Goal: Task Accomplishment & Management: Complete application form

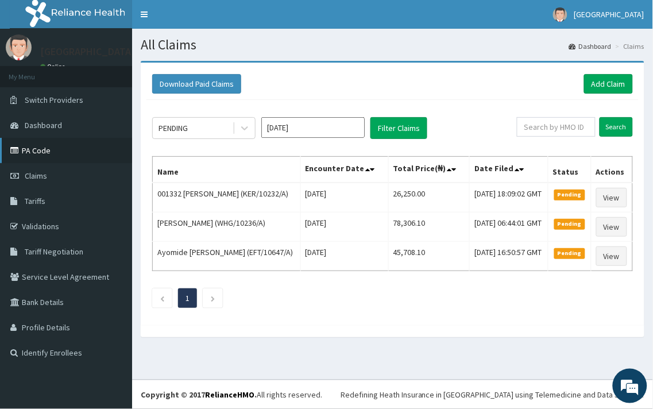
click at [52, 148] on link "PA Code" at bounding box center [66, 150] width 132 height 25
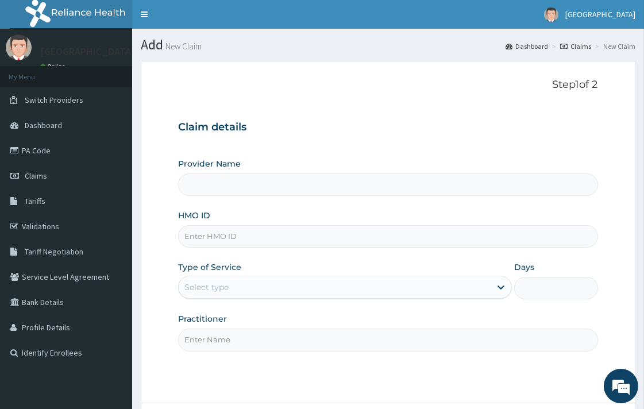
type input "[GEOGRAPHIC_DATA]"
paste input "TSC/10018/B"
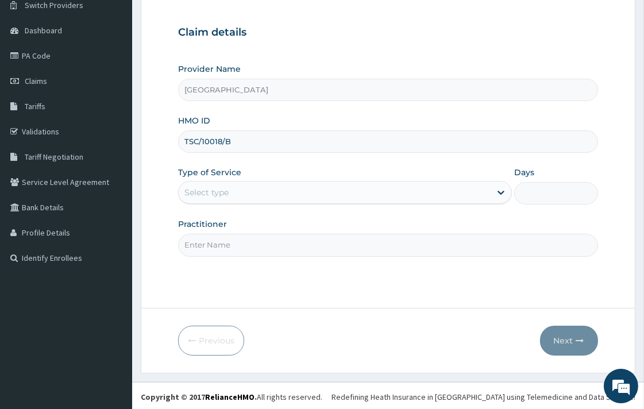
scroll to position [98, 0]
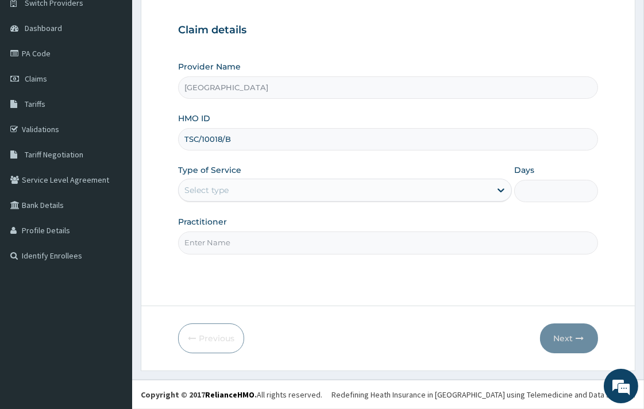
type input "TSC/10018/B"
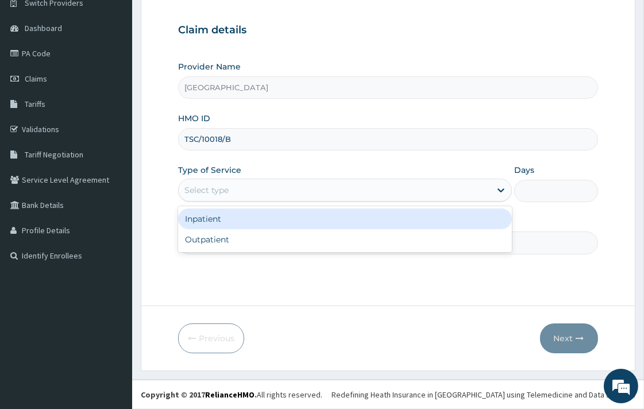
click at [219, 184] on div "Select type" at bounding box center [206, 189] width 44 height 11
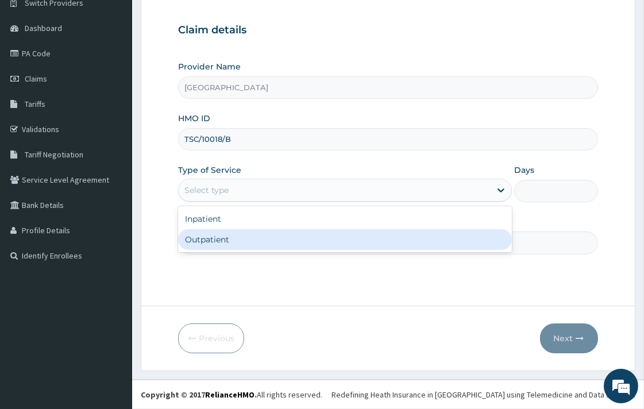
click at [217, 239] on div "Outpatient" at bounding box center [345, 239] width 334 height 21
type input "1"
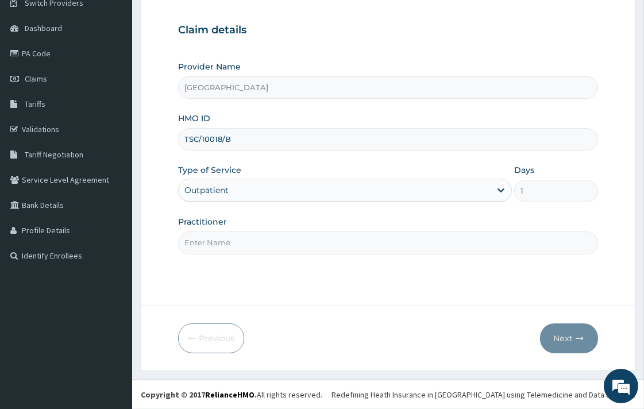
click at [221, 248] on input "Practitioner" at bounding box center [387, 243] width 419 height 22
click at [248, 245] on input "DR. UCHENNA" at bounding box center [387, 243] width 419 height 22
paste input "OPARAEKE KINGSLEY"
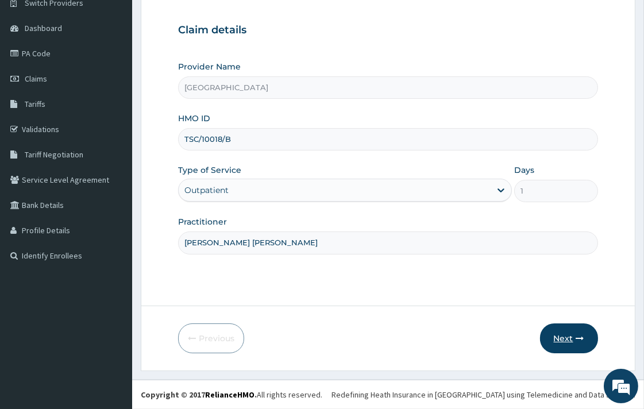
type input "DR. OPARAEKE KINGSLEY"
click at [567, 343] on button "Next" at bounding box center [569, 338] width 58 height 30
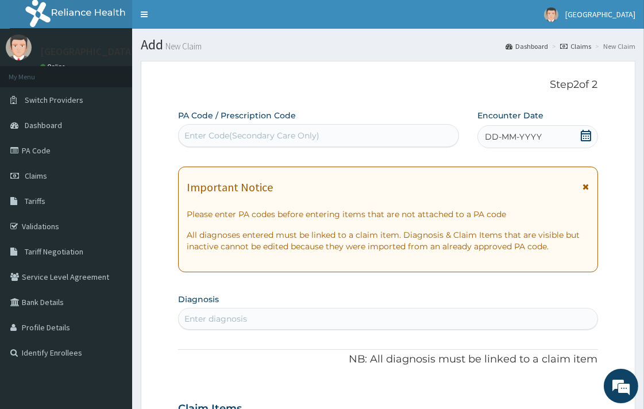
drag, startPoint x: 234, startPoint y: 144, endPoint x: 219, endPoint y: 132, distance: 19.2
click at [219, 132] on div "Enter Code(Secondary Care Only)" at bounding box center [251, 135] width 135 height 11
paste input "PA/738CAB"
type input "PA/738CAB"
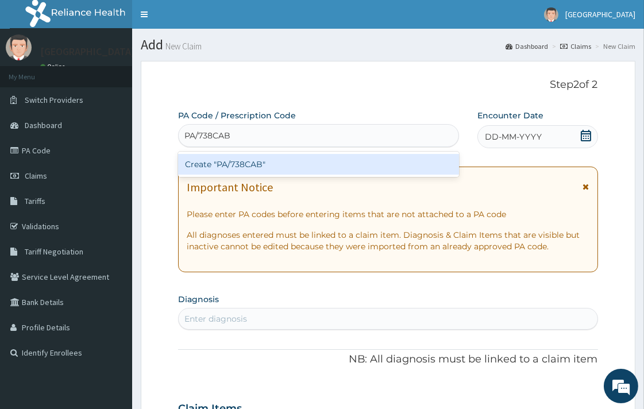
click at [263, 164] on div "Create "PA/738CAB"" at bounding box center [318, 164] width 281 height 21
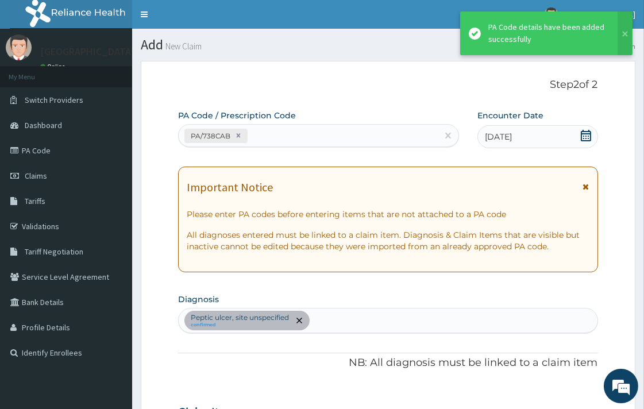
scroll to position [272, 0]
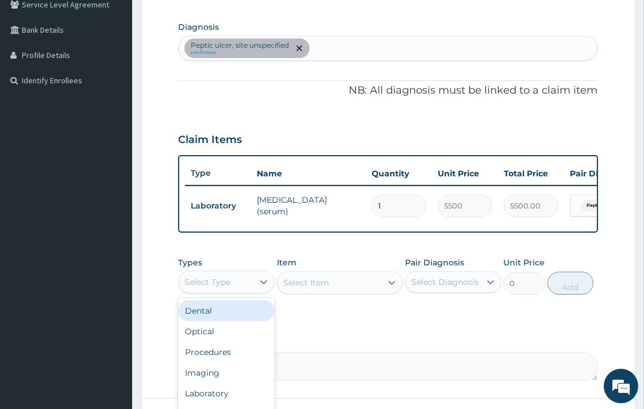
click at [230, 288] on div "Select Type" at bounding box center [207, 281] width 46 height 11
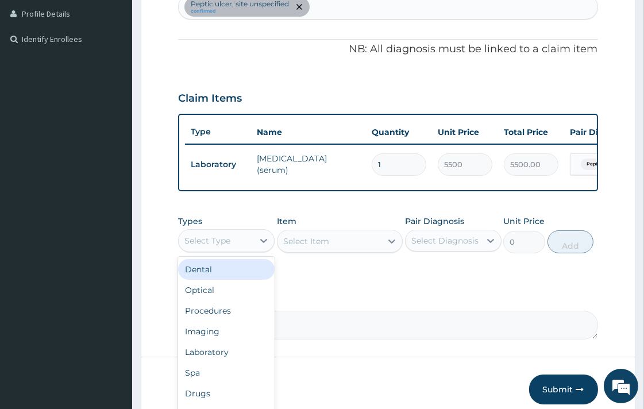
scroll to position [336, 0]
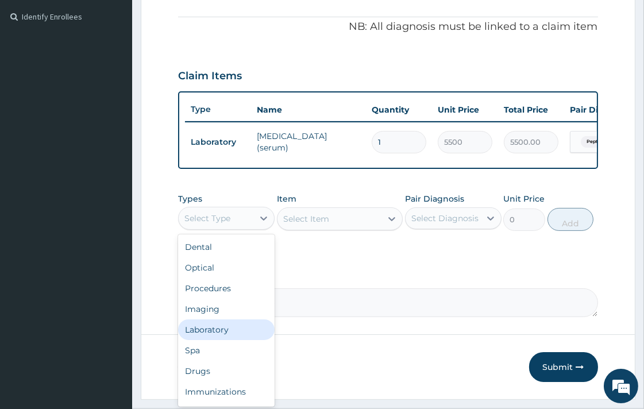
click at [221, 338] on div "Laboratory" at bounding box center [226, 329] width 97 height 21
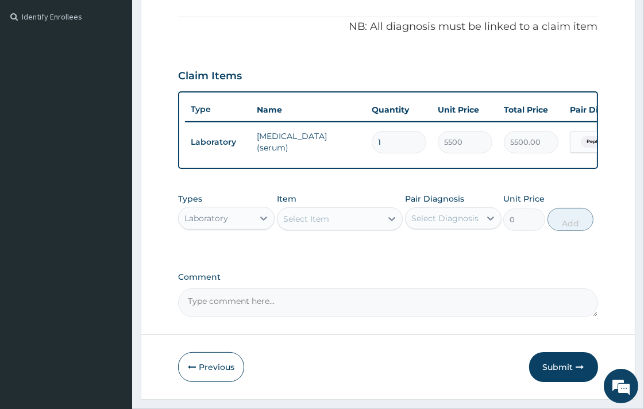
click at [347, 222] on div "Select Item" at bounding box center [329, 219] width 104 height 18
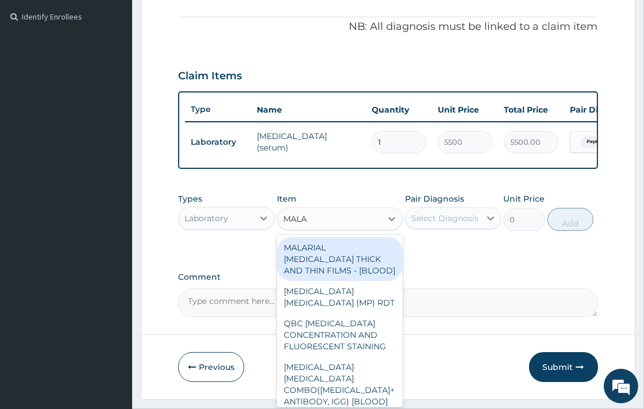
type input "MALAR"
click at [336, 257] on div "MALARIAL PARASITE THICK AND THIN FILMS - [BLOOD]" at bounding box center [340, 259] width 126 height 44
type input "1612.5"
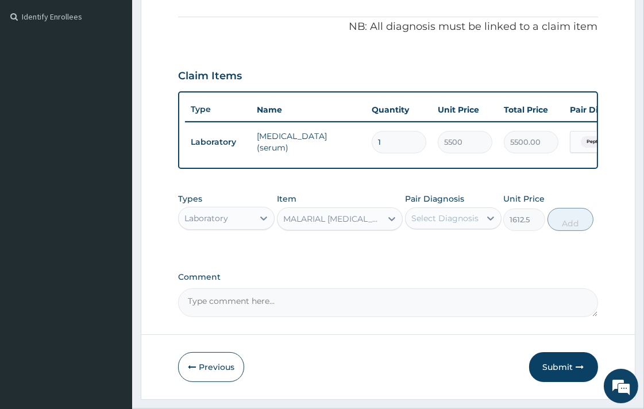
click at [440, 224] on div "Select Diagnosis" at bounding box center [444, 218] width 67 height 11
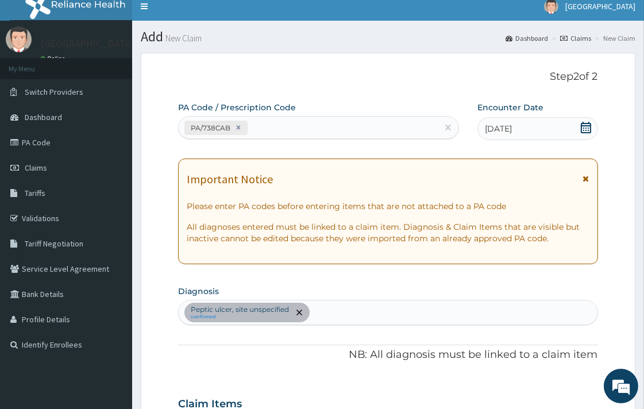
scroll to position [0, 0]
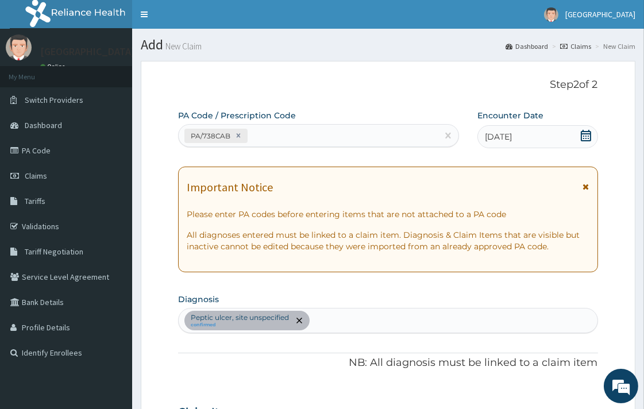
click at [318, 325] on div "Peptic ulcer, site unspecified confirmed" at bounding box center [388, 320] width 418 height 24
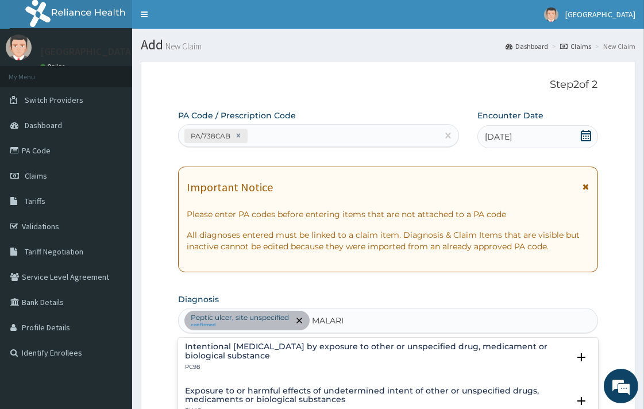
scroll to position [119, 0]
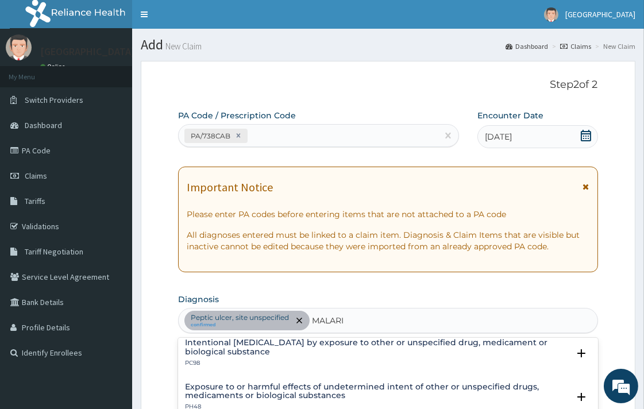
type input "MALARIA"
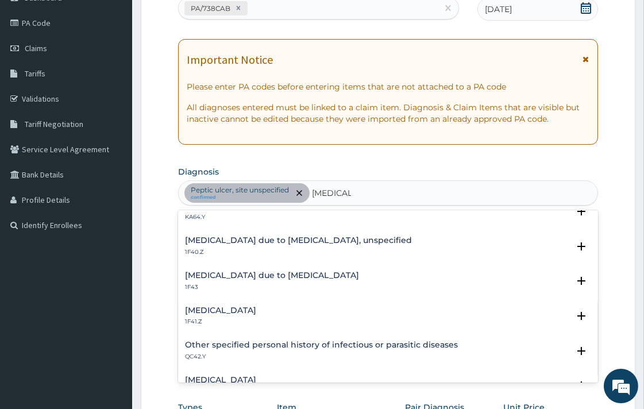
scroll to position [27, 0]
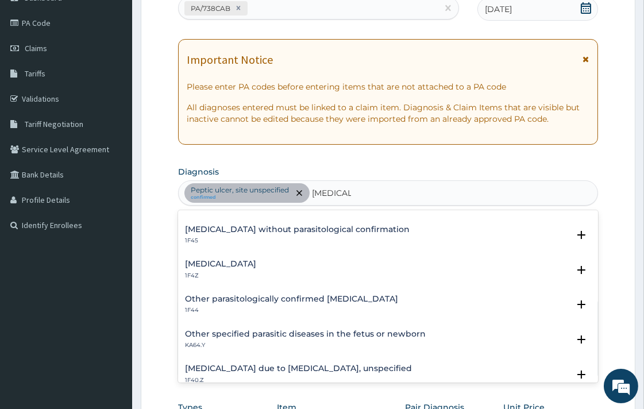
click at [213, 253] on div "Malaria without parasitological confirmation 1F45 Select Status Query Query cov…" at bounding box center [387, 238] width 419 height 35
click at [213, 262] on h4 "Malaria, unspecified" at bounding box center [220, 264] width 71 height 9
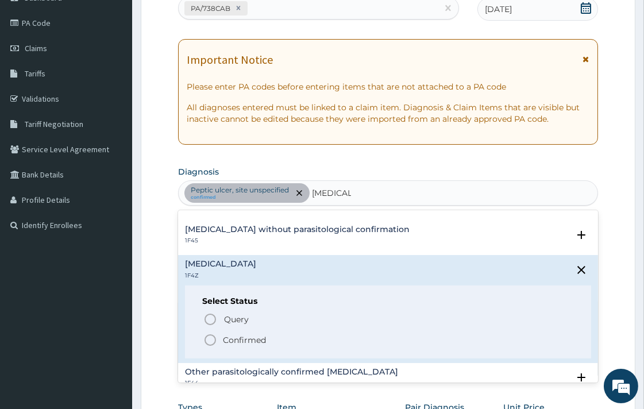
click at [210, 340] on icon "status option filled" at bounding box center [210, 340] width 14 height 14
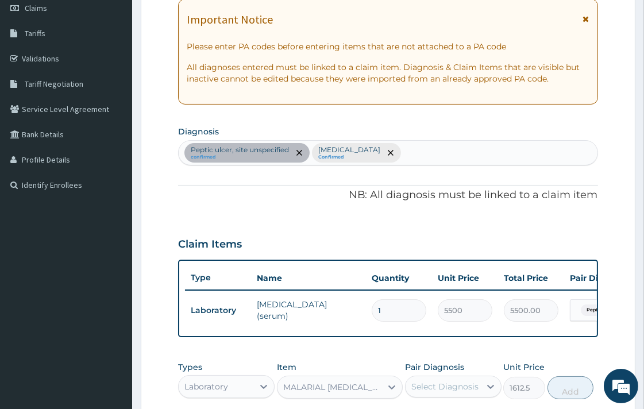
scroll to position [255, 0]
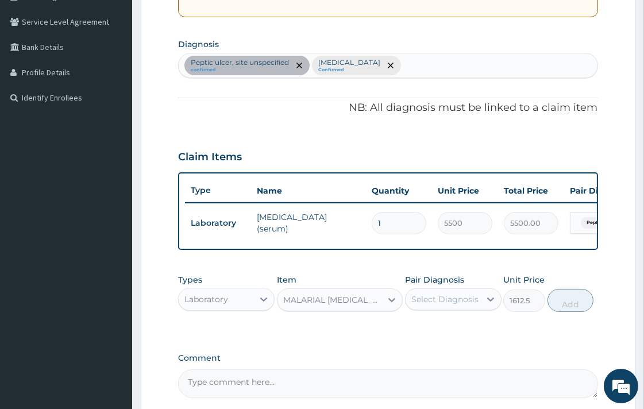
click at [451, 304] on div "Select Diagnosis" at bounding box center [444, 299] width 67 height 11
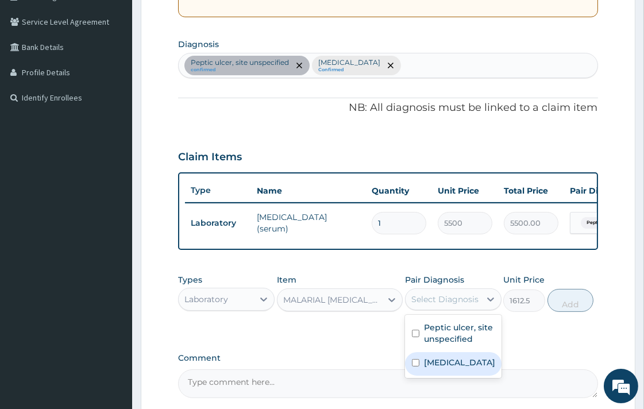
click at [415, 367] on input "checkbox" at bounding box center [415, 362] width 7 height 7
checkbox input "true"
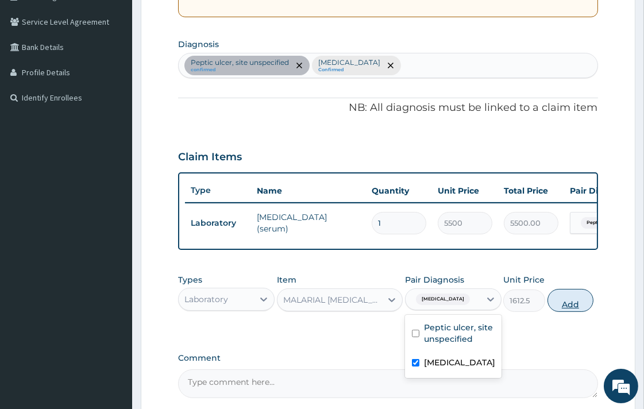
click at [572, 312] on button "Add" at bounding box center [570, 300] width 46 height 23
type input "0"
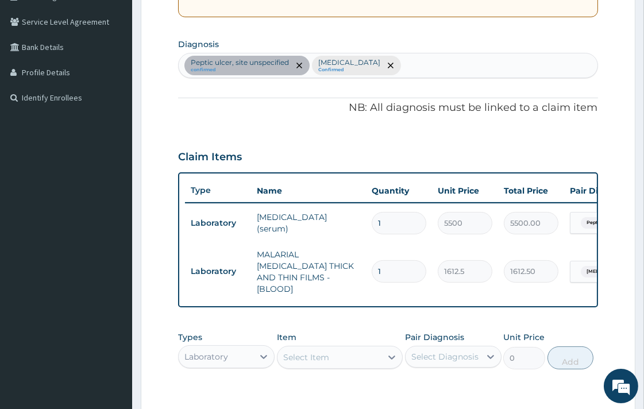
click at [423, 65] on div "Peptic ulcer, site unspecified confirmed Malaria, unspecified Confirmed" at bounding box center [388, 65] width 418 height 24
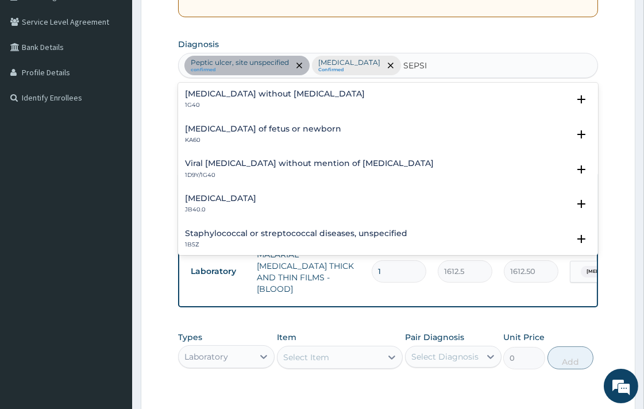
type input "SEPSIS"
click at [246, 98] on h4 "Sepsis without septic shock" at bounding box center [275, 94] width 180 height 9
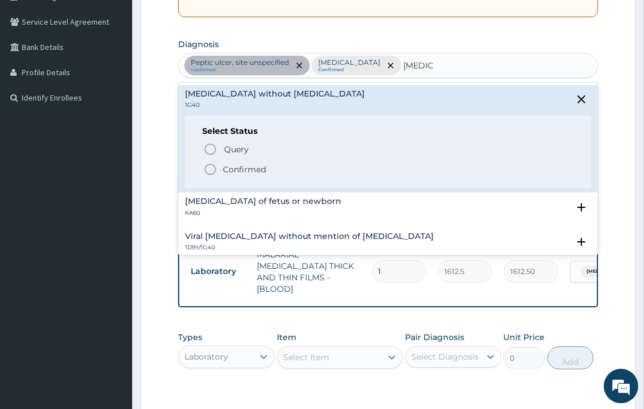
click at [211, 171] on icon "status option filled" at bounding box center [210, 170] width 14 height 14
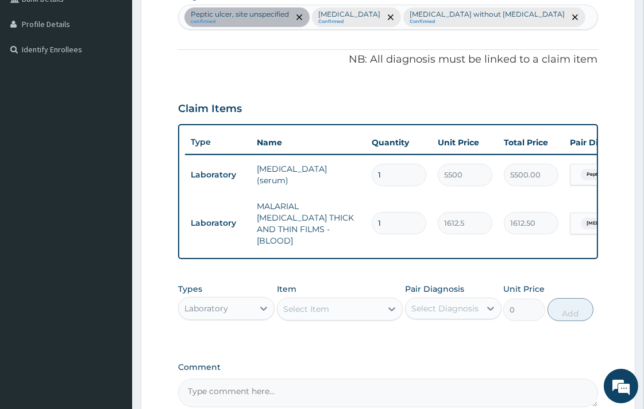
scroll to position [383, 0]
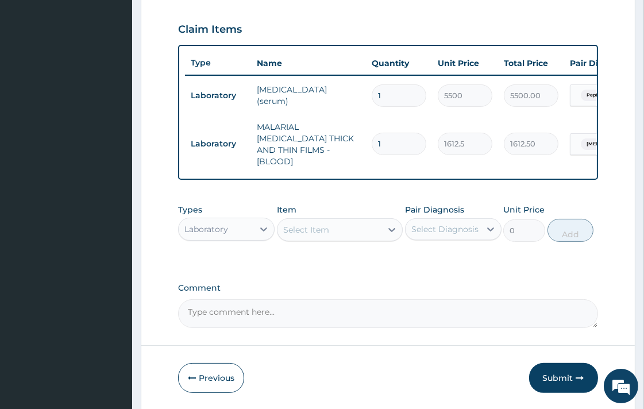
click at [331, 225] on div "Select Item" at bounding box center [329, 230] width 104 height 18
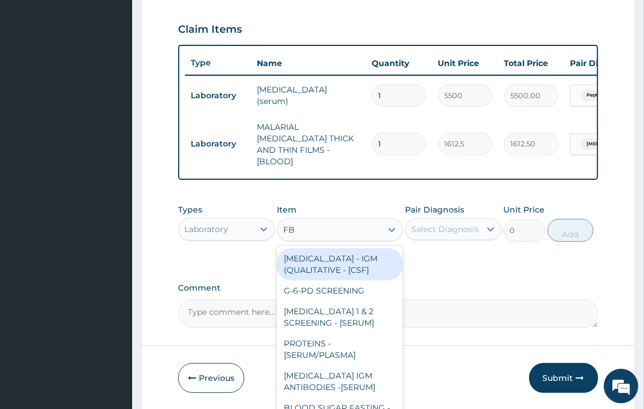
type input "FBC"
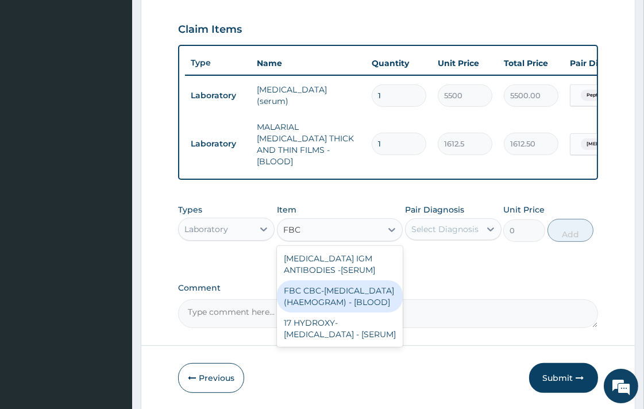
drag, startPoint x: 339, startPoint y: 293, endPoint x: 345, endPoint y: 280, distance: 13.9
click at [340, 293] on div "FBC CBC-COMPLETE BLOOD COUNT (HAEMOGRAM) - [BLOOD]" at bounding box center [340, 296] width 126 height 32
type input "4300"
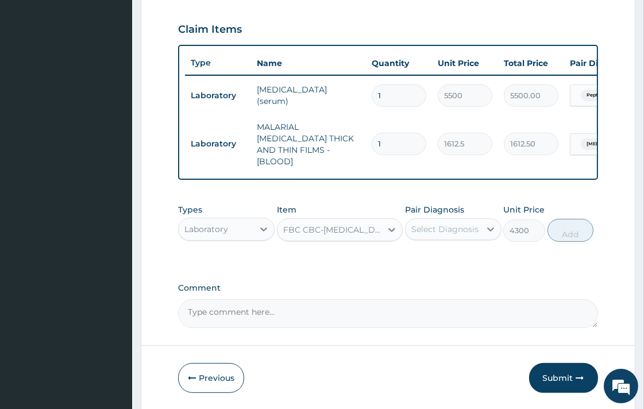
click at [455, 223] on div "Select Diagnosis" at bounding box center [444, 228] width 67 height 11
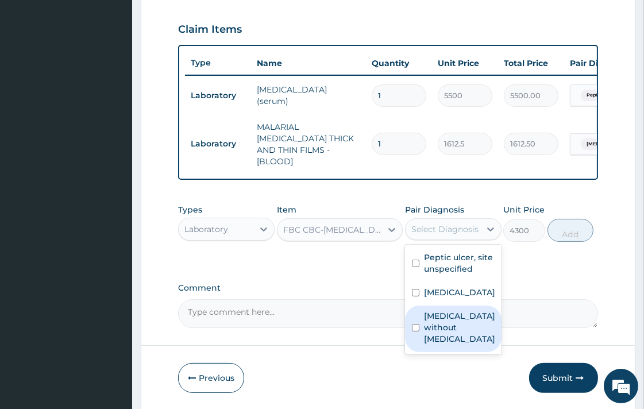
click at [416, 330] on input "checkbox" at bounding box center [415, 327] width 7 height 7
checkbox input "true"
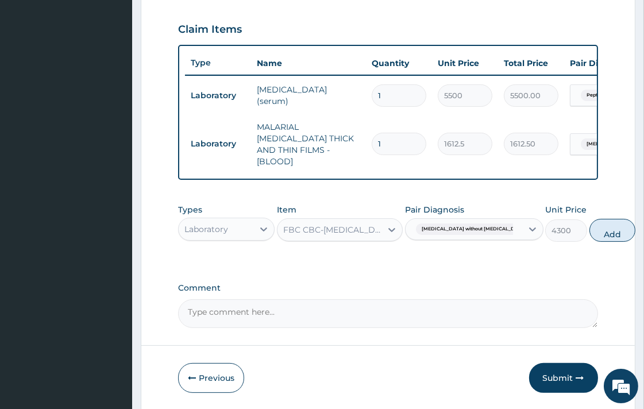
click at [589, 233] on button "Add" at bounding box center [612, 230] width 46 height 23
type input "0"
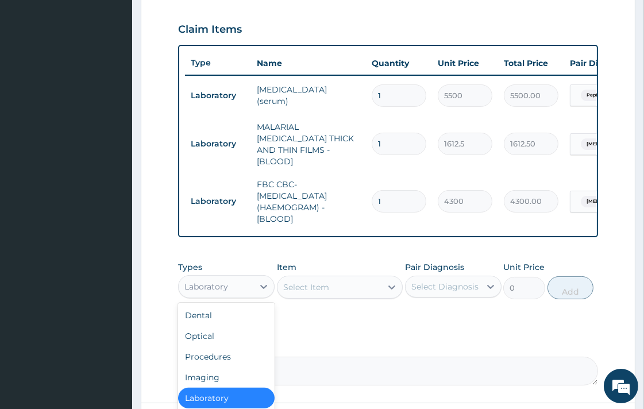
click at [227, 281] on div "Laboratory" at bounding box center [206, 286] width 44 height 11
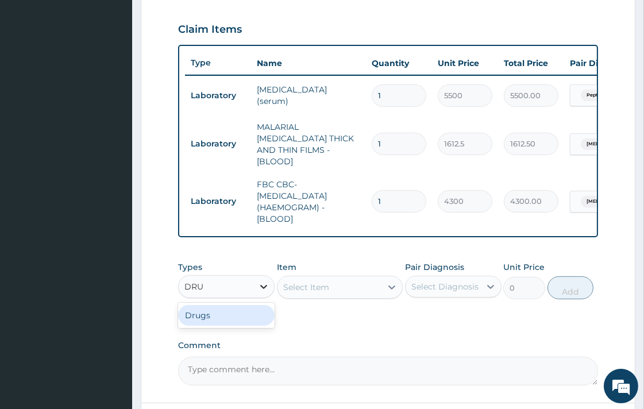
type input "DRUG"
click at [215, 312] on div "Drugs" at bounding box center [226, 315] width 97 height 21
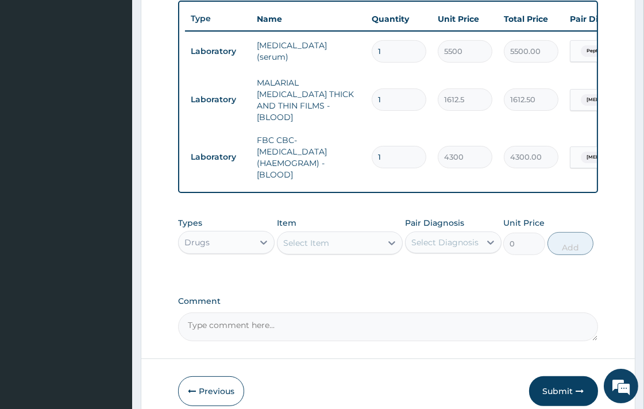
scroll to position [477, 0]
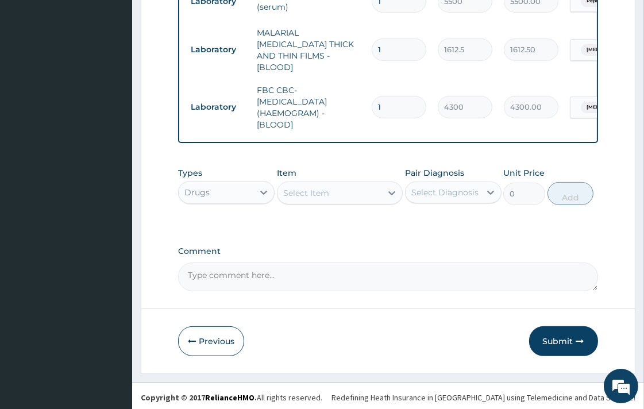
click at [322, 190] on div "Select Item" at bounding box center [306, 192] width 46 height 11
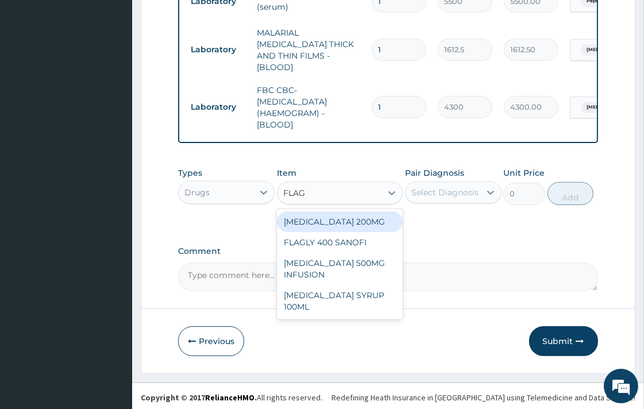
type input "FLAGY"
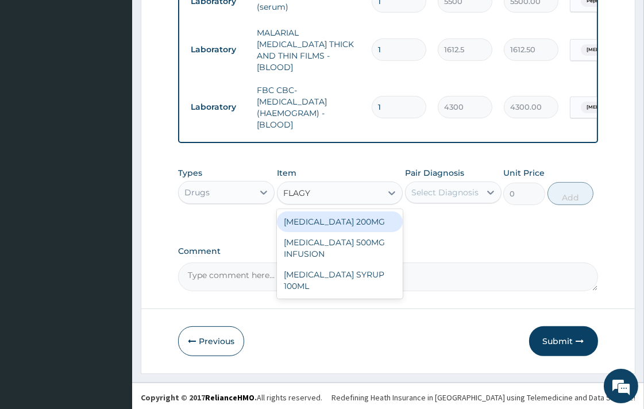
click at [340, 223] on div "FLAGYL 200MG" at bounding box center [340, 221] width 126 height 21
type input "47.29999923706055"
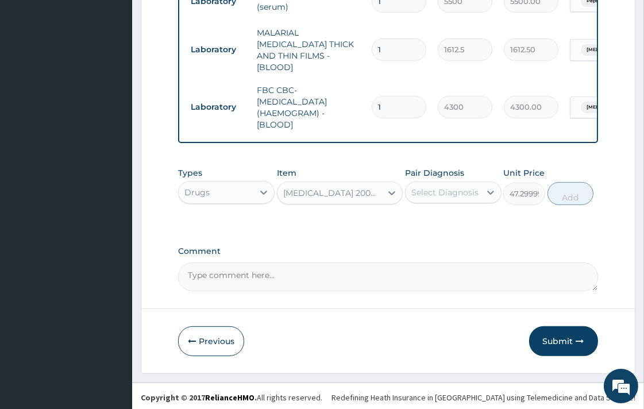
click at [435, 191] on div "Select Diagnosis" at bounding box center [444, 192] width 67 height 11
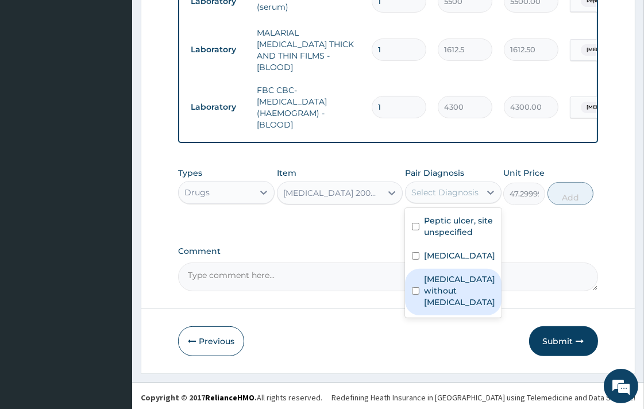
click at [414, 293] on input "checkbox" at bounding box center [415, 290] width 7 height 7
checkbox input "true"
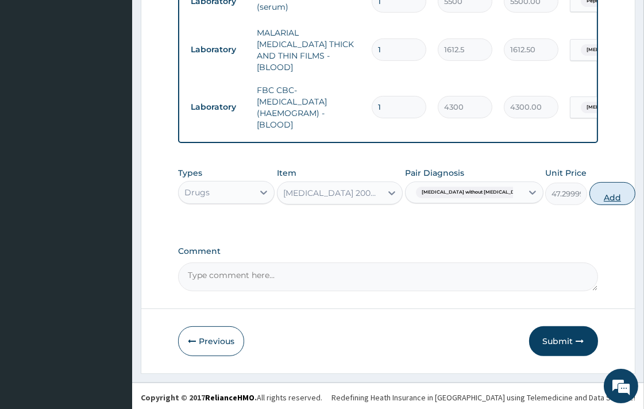
click at [589, 197] on button "Add" at bounding box center [612, 193] width 46 height 23
type input "0"
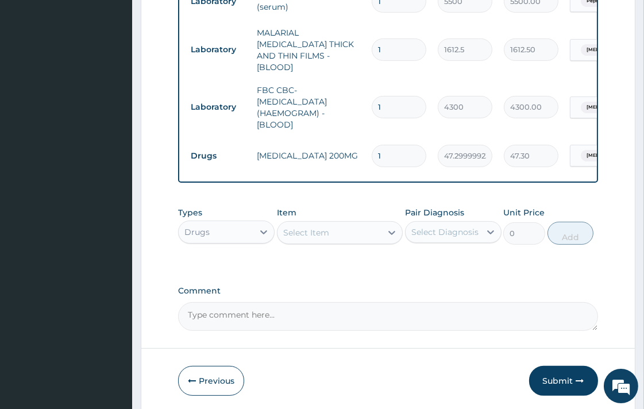
type input "0.00"
type input "3"
type input "141.90"
type input "30"
type input "1419.00"
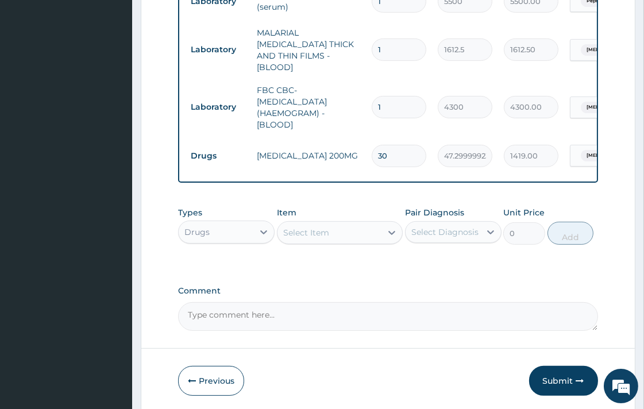
type input "30"
click at [334, 230] on div "Select Item" at bounding box center [329, 232] width 104 height 18
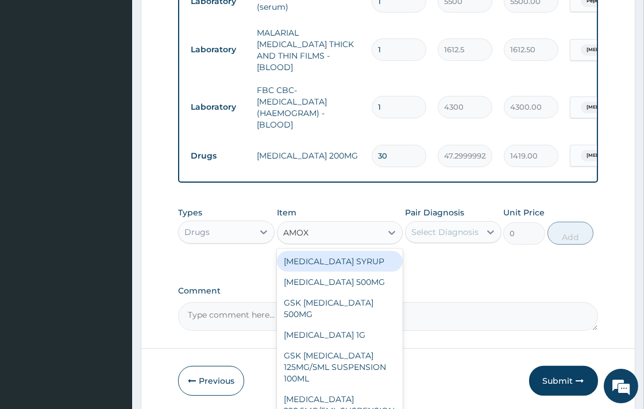
type input "AMOXI"
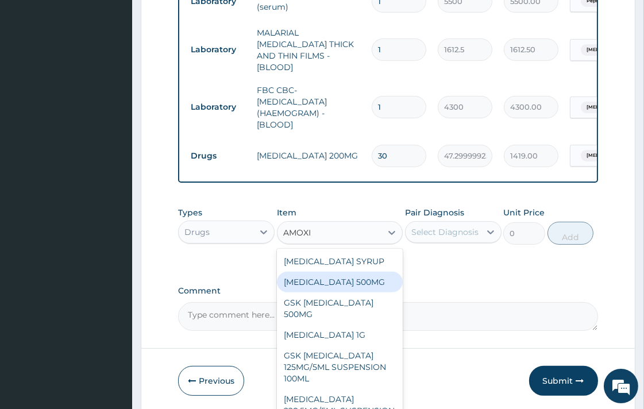
click at [337, 276] on div "AMOXICILLIN 500MG" at bounding box center [340, 282] width 126 height 21
type input "70.94999694824219"
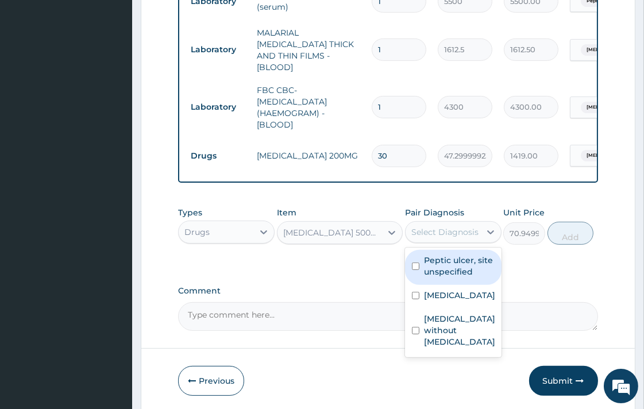
click at [421, 234] on div "Select Diagnosis" at bounding box center [444, 231] width 67 height 11
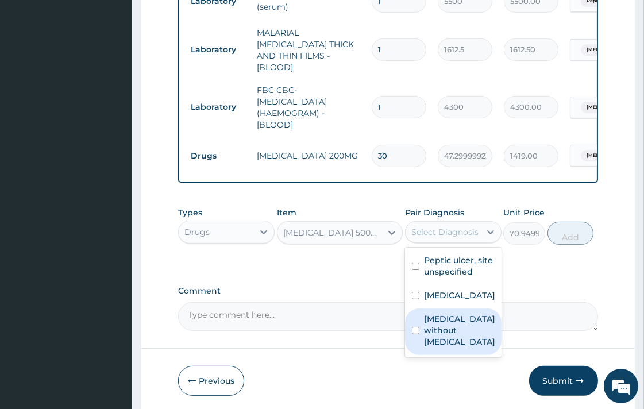
click at [411, 331] on div "Sepsis without septic shock" at bounding box center [453, 331] width 97 height 47
checkbox input "true"
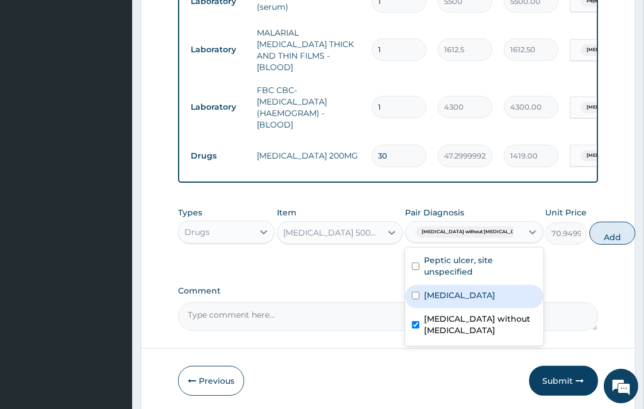
click at [589, 232] on button "Add" at bounding box center [612, 233] width 46 height 23
type input "0"
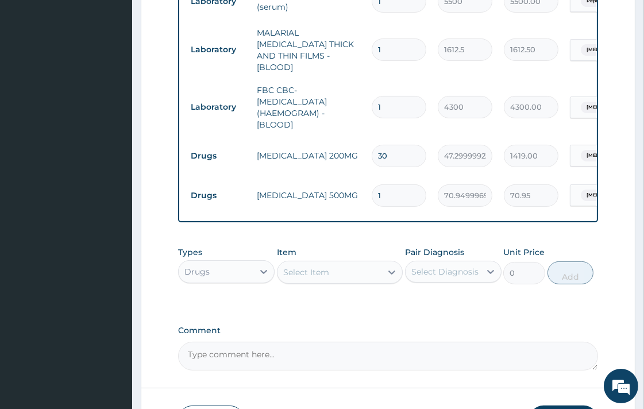
type input "0.00"
type input "2"
type input "141.90"
type input "20"
type input "1419.00"
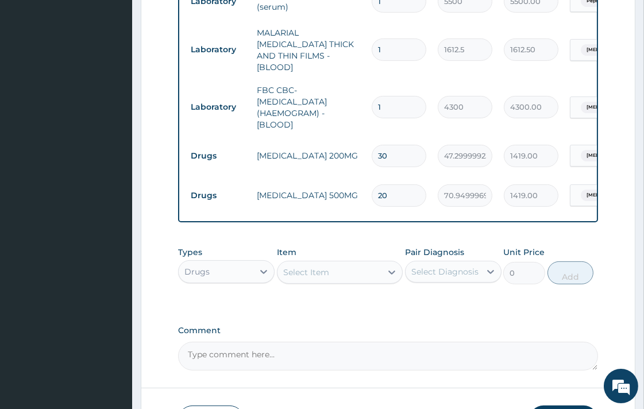
type input "20"
click at [475, 333] on label "Comment" at bounding box center [387, 331] width 419 height 10
click at [475, 342] on textarea "Comment" at bounding box center [387, 356] width 419 height 29
click at [314, 272] on div "Select Item" at bounding box center [306, 272] width 46 height 11
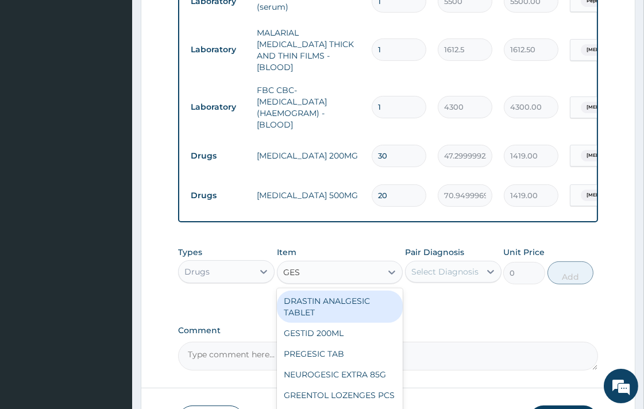
type input "GEST"
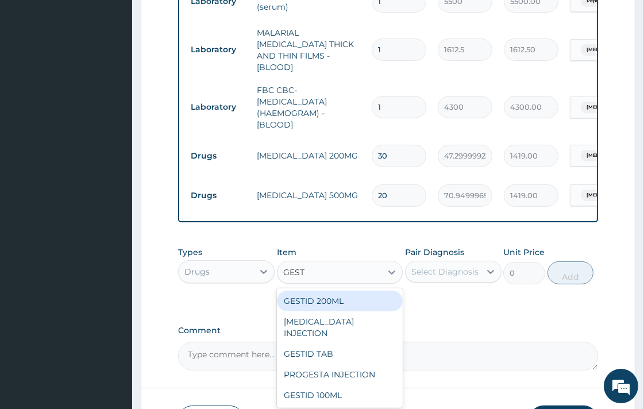
click at [334, 297] on div "GESTID 200ML" at bounding box center [340, 301] width 126 height 21
type input "1064.25"
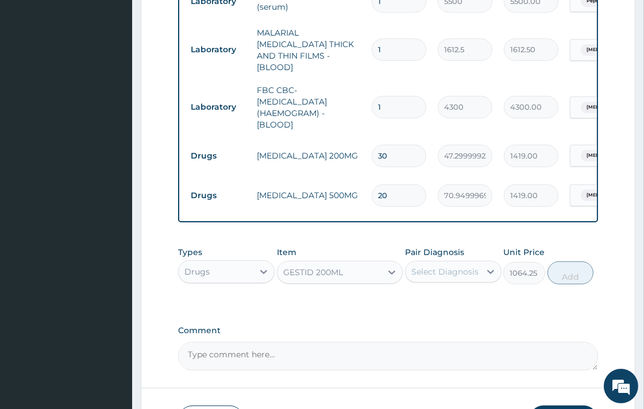
click at [329, 275] on div "GESTID 200ML" at bounding box center [313, 272] width 60 height 11
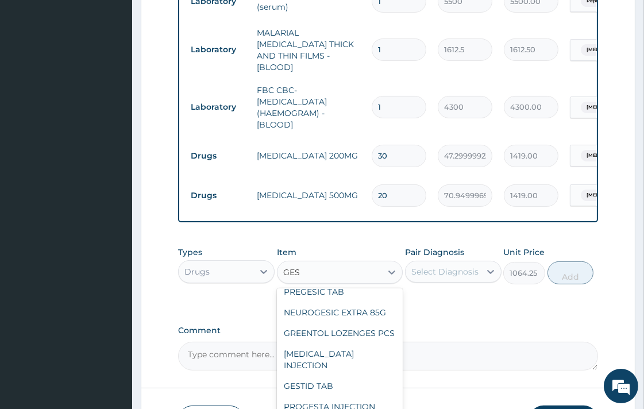
scroll to position [0, 0]
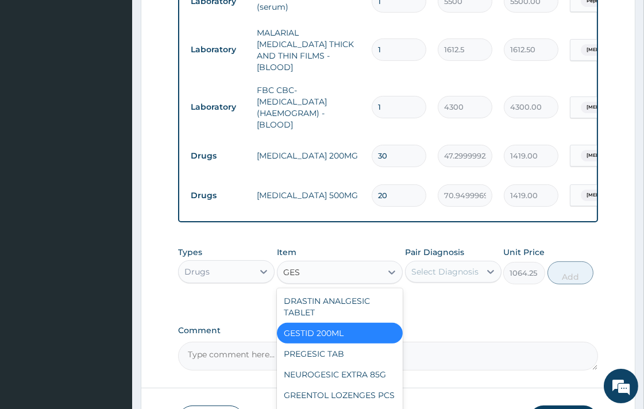
type input "GEST"
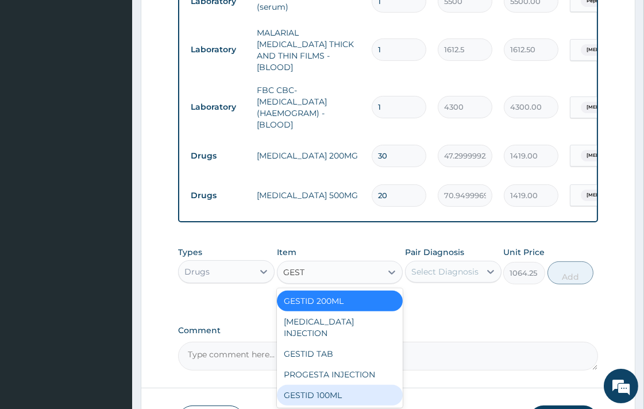
click at [335, 393] on div "GESTID 100ML" at bounding box center [340, 395] width 126 height 21
type input "827.75"
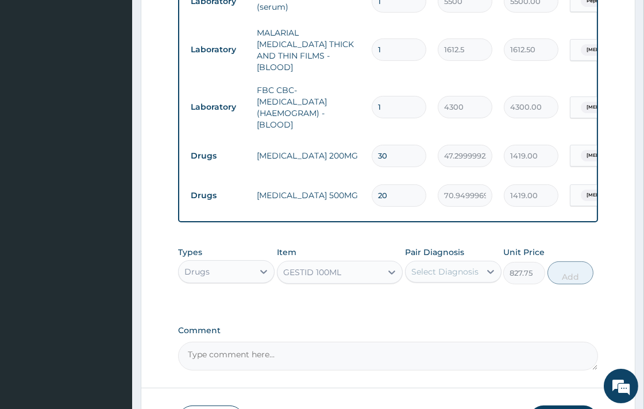
click at [445, 270] on div "Select Diagnosis" at bounding box center [444, 271] width 67 height 11
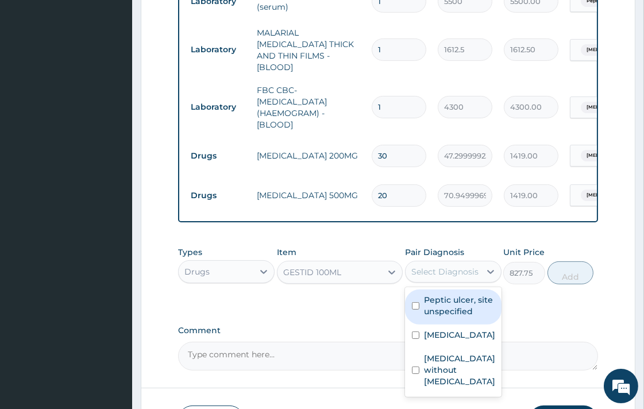
click at [415, 302] on input "checkbox" at bounding box center [415, 305] width 7 height 7
checkbox input "true"
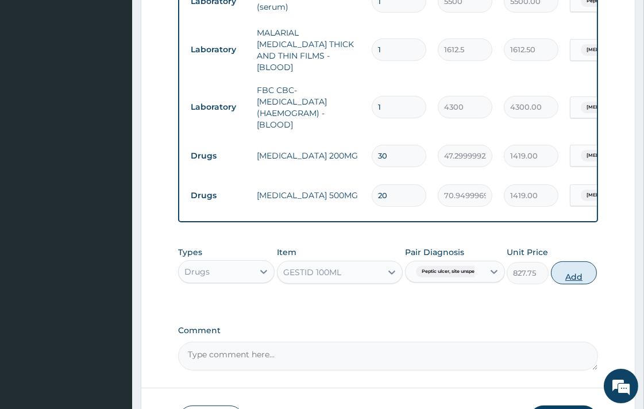
click at [569, 276] on button "Add" at bounding box center [574, 272] width 46 height 23
type input "0"
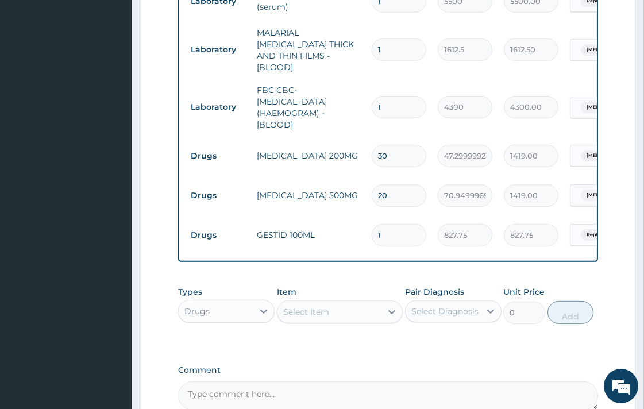
click at [319, 313] on div "Select Item" at bounding box center [306, 311] width 46 height 11
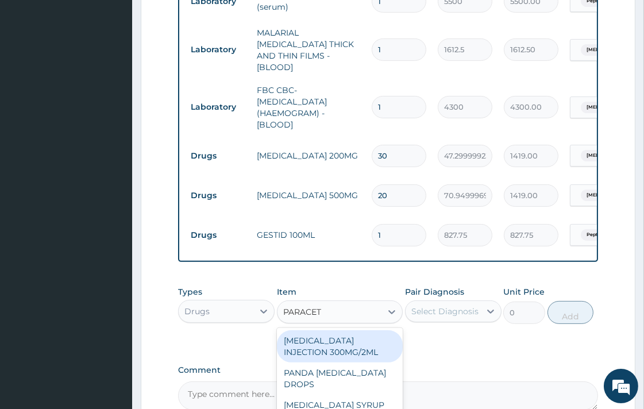
type input "PARACETA"
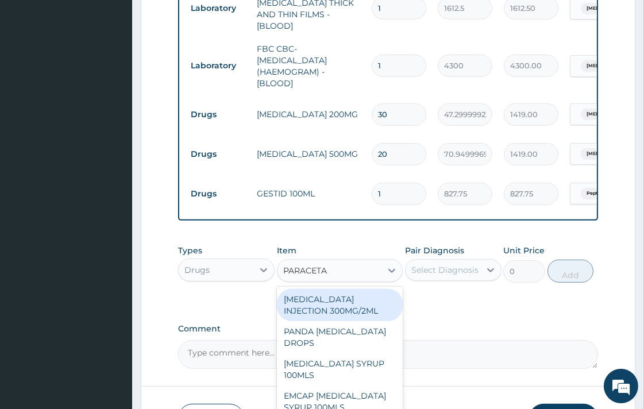
scroll to position [541, 0]
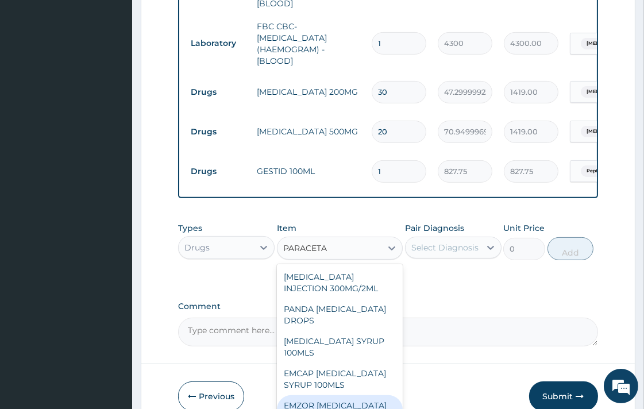
click at [341, 399] on div "EMZOR PARACETAMOL 500MG" at bounding box center [340, 411] width 126 height 32
type input "23.64999961853027"
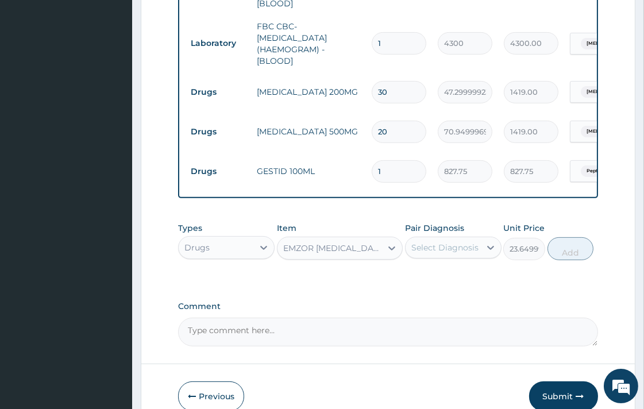
click at [448, 245] on div "Select Diagnosis" at bounding box center [444, 247] width 67 height 11
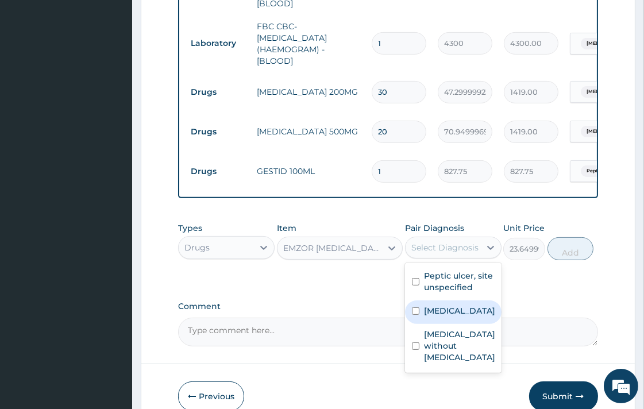
click at [412, 315] on input "checkbox" at bounding box center [415, 310] width 7 height 7
checkbox input "true"
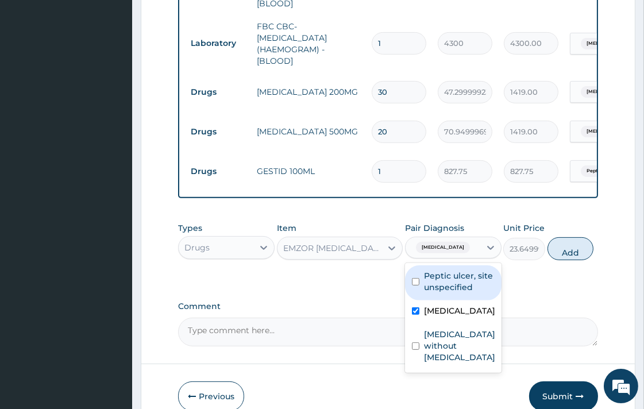
click at [556, 244] on button "Add" at bounding box center [570, 248] width 46 height 23
type input "0"
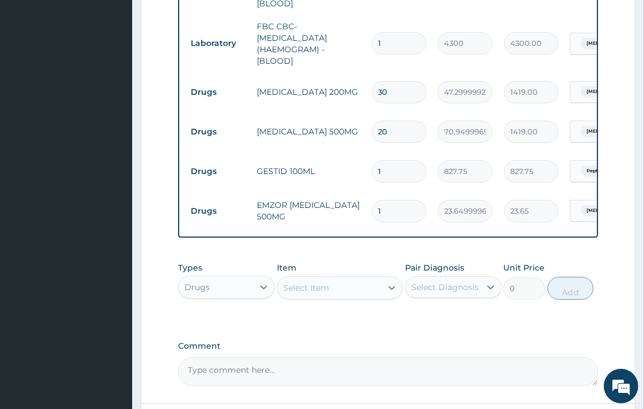
type input "19"
type input "449.35"
type input "1"
type input "23.65"
type input "18"
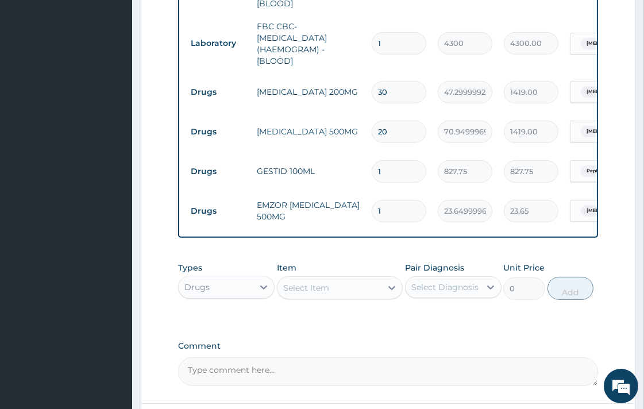
type input "425.70"
type input "18"
click at [470, 346] on label "Comment" at bounding box center [387, 346] width 419 height 10
click at [470, 357] on textarea "Comment" at bounding box center [387, 371] width 419 height 29
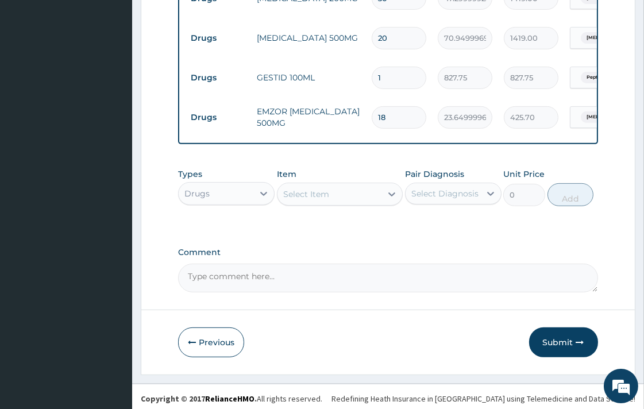
scroll to position [636, 0]
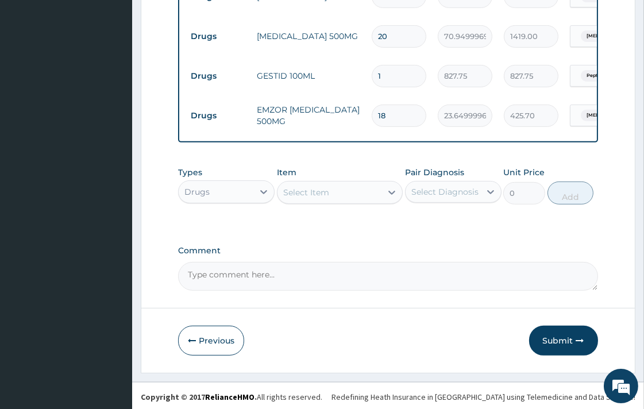
click at [319, 187] on div "Select Item" at bounding box center [306, 192] width 46 height 11
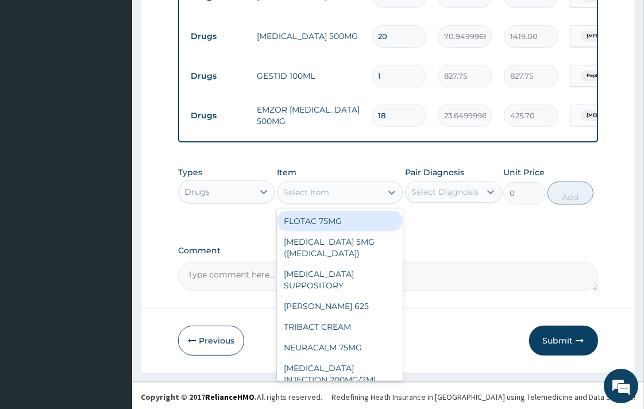
click at [319, 191] on div "Select Item" at bounding box center [306, 192] width 46 height 11
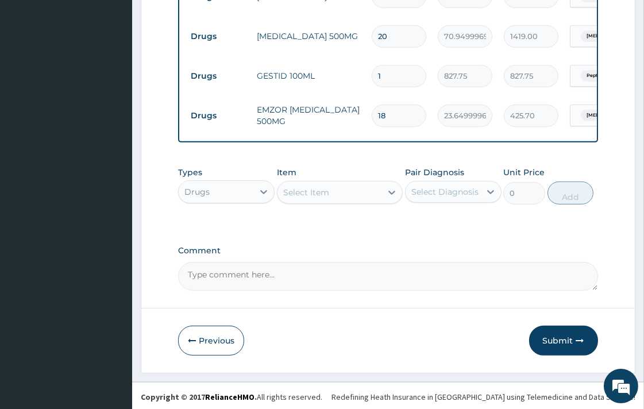
click at [320, 195] on div "Select Item" at bounding box center [306, 192] width 46 height 11
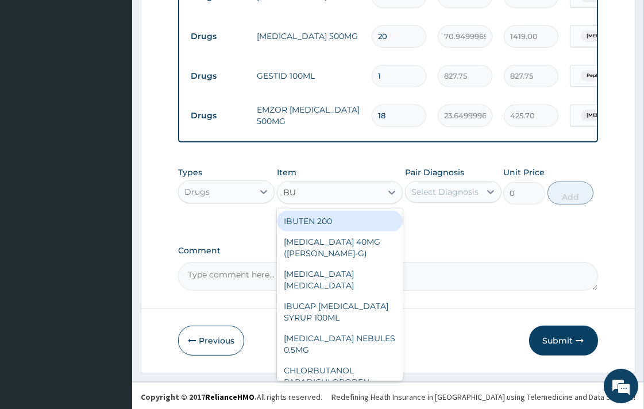
type input "BUS"
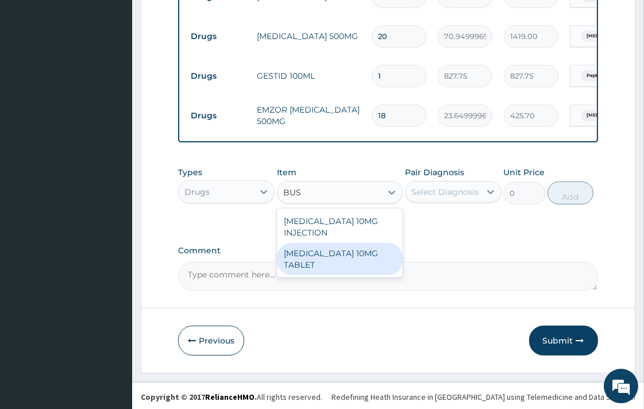
click at [337, 250] on div "BUSCOPAN 10MG TABLET" at bounding box center [340, 259] width 126 height 32
type input "41.38750076293945"
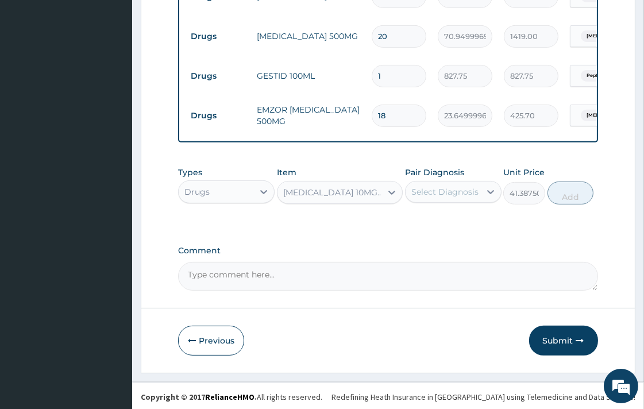
click at [434, 191] on div "Select Diagnosis" at bounding box center [444, 191] width 67 height 11
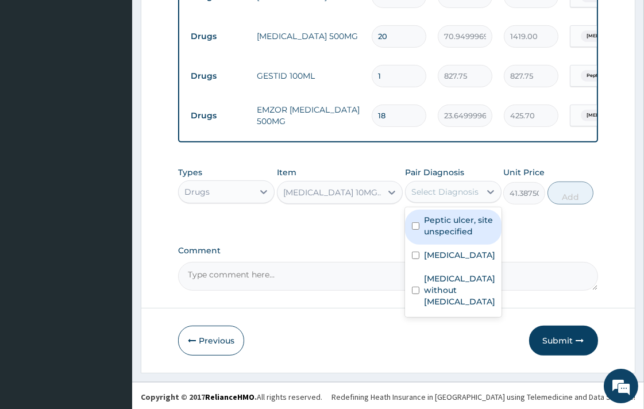
click at [418, 222] on input "checkbox" at bounding box center [415, 225] width 7 height 7
checkbox input "true"
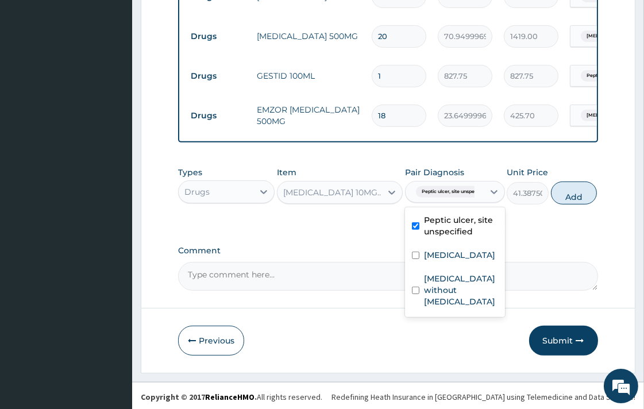
click at [563, 190] on button "Add" at bounding box center [574, 193] width 46 height 23
type input "0"
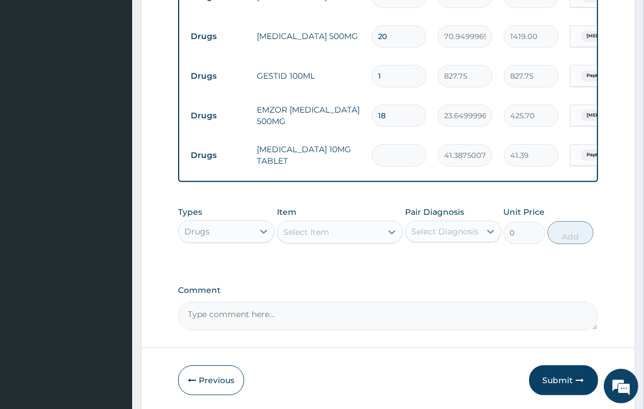
type input "0.00"
type input "9"
type input "372.49"
type input "9"
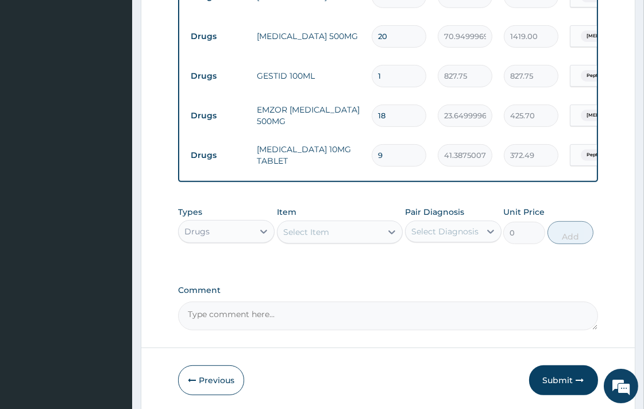
click at [207, 226] on div "Drugs" at bounding box center [196, 231] width 25 height 11
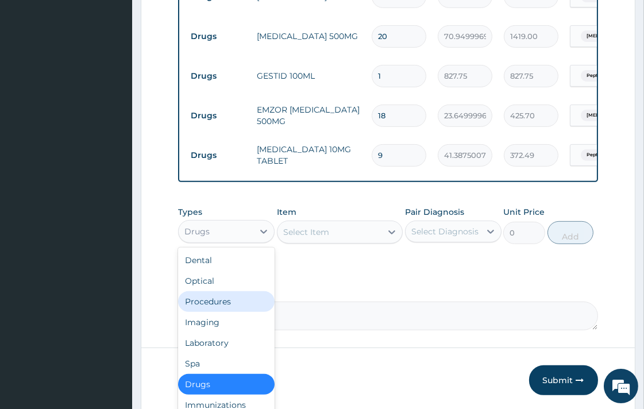
click at [230, 296] on div "Procedures" at bounding box center [226, 301] width 97 height 21
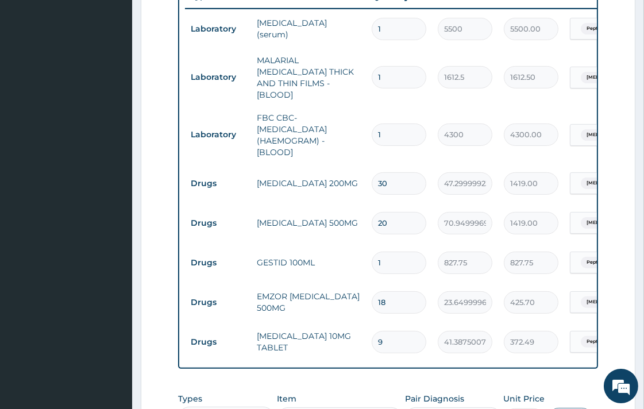
scroll to position [572, 0]
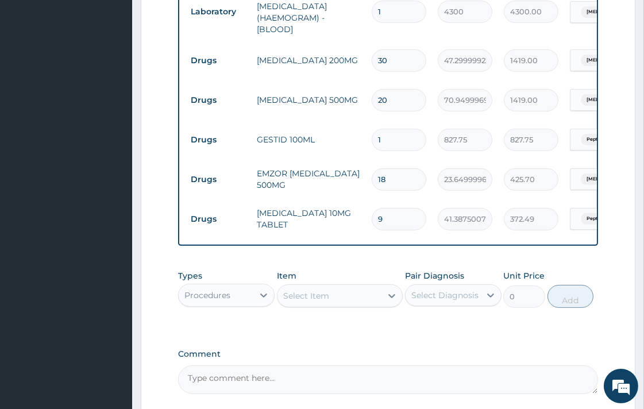
click at [359, 294] on div "Select Item" at bounding box center [329, 296] width 104 height 18
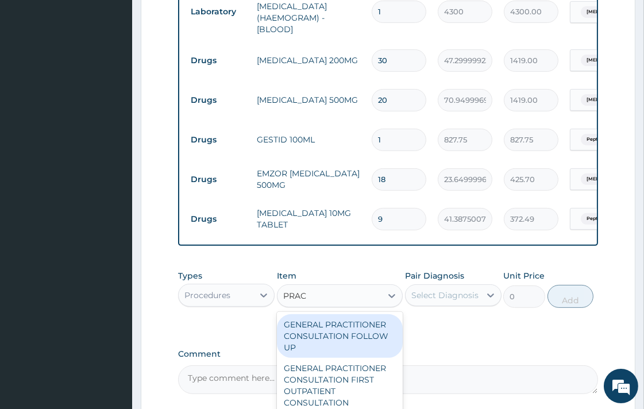
type input "PRACT"
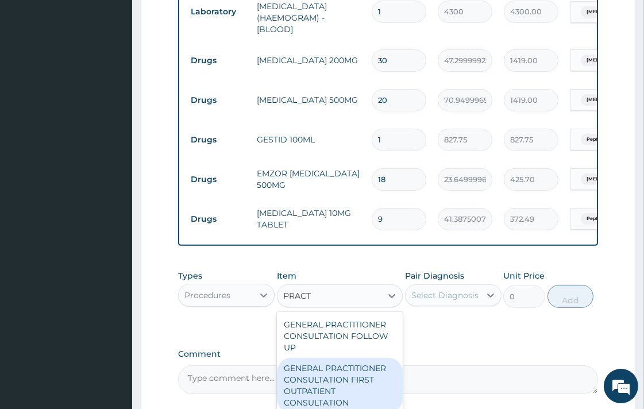
click at [347, 376] on div "GENERAL PRACTITIONER CONSULTATION FIRST OUTPATIENT CONSULTATION" at bounding box center [340, 385] width 126 height 55
type input "3547.5"
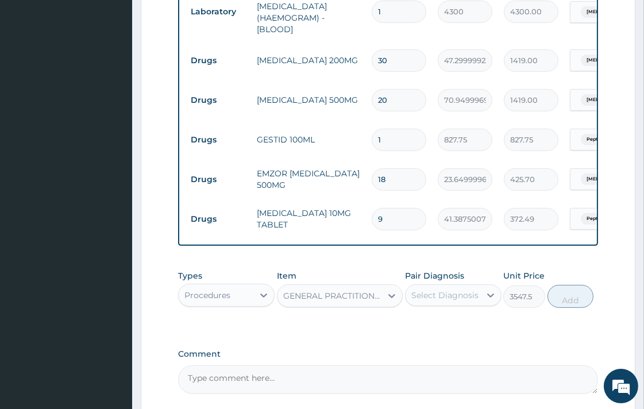
click at [445, 294] on div "Select Diagnosis" at bounding box center [444, 295] width 67 height 11
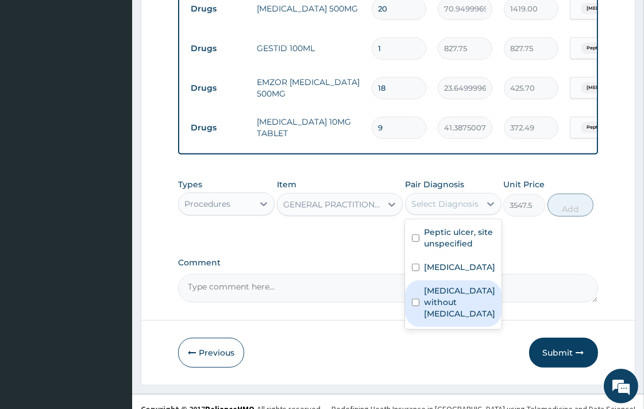
scroll to position [676, 0]
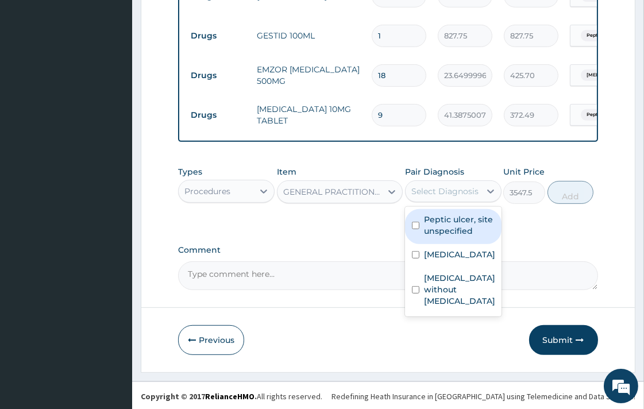
click at [414, 222] on input "checkbox" at bounding box center [415, 225] width 7 height 7
checkbox input "true"
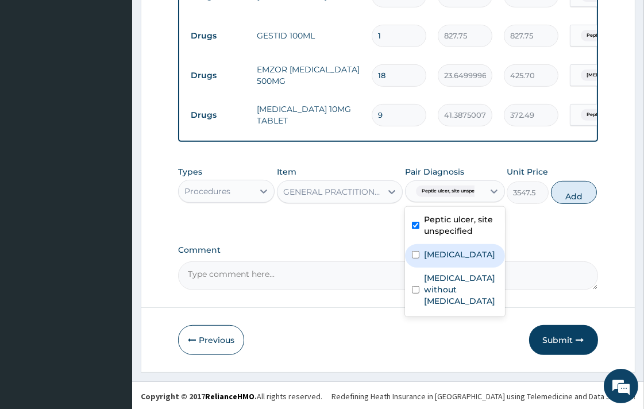
click at [415, 259] on input "checkbox" at bounding box center [415, 254] width 7 height 7
checkbox input "true"
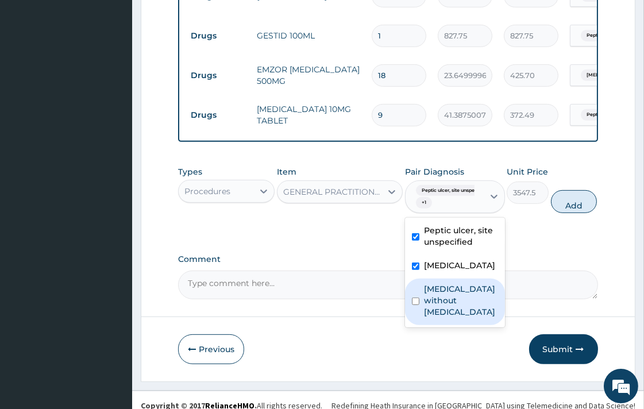
click at [414, 304] on input "checkbox" at bounding box center [415, 301] width 7 height 7
checkbox input "true"
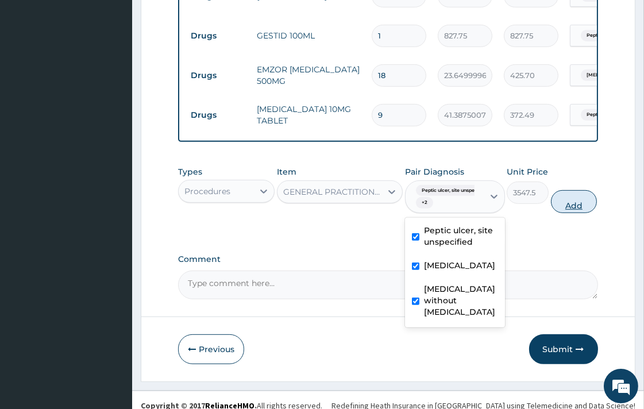
click at [573, 202] on button "Add" at bounding box center [574, 201] width 46 height 23
type input "0"
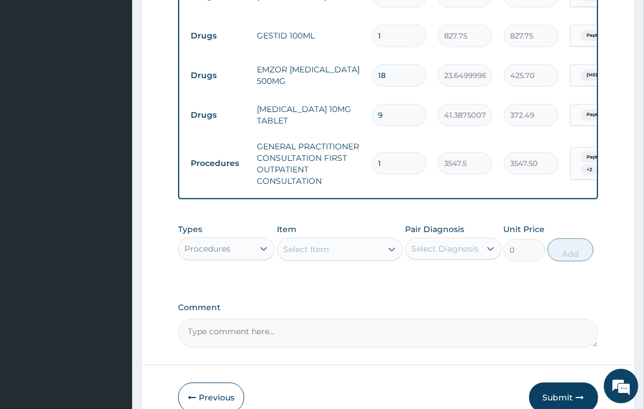
type input "2"
type input "7095.00"
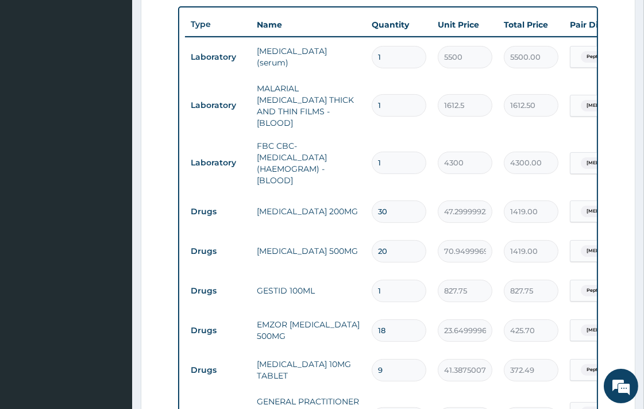
scroll to position [485, 0]
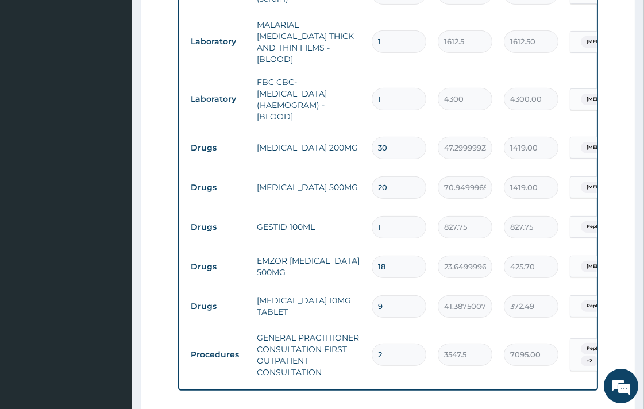
type input "0"
type input "0.00"
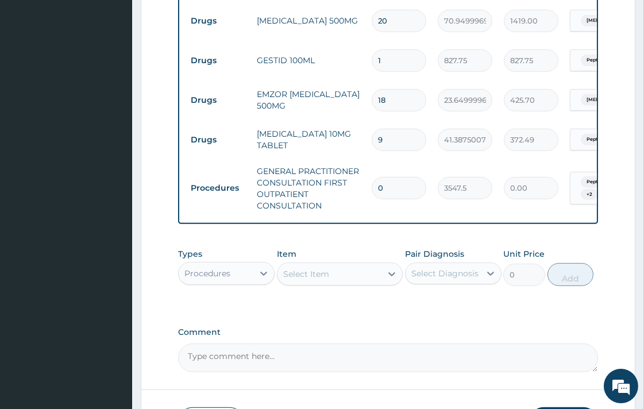
scroll to position [676, 0]
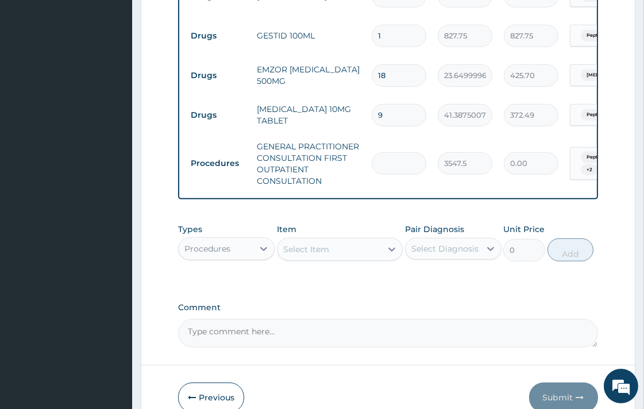
type input "1"
type input "3547.50"
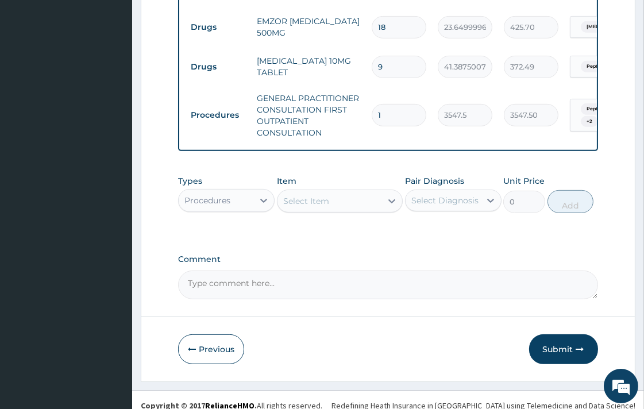
scroll to position [734, 0]
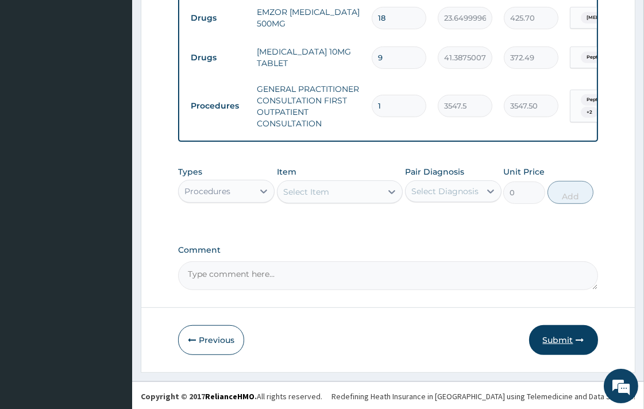
click at [546, 335] on button "Submit" at bounding box center [563, 340] width 69 height 30
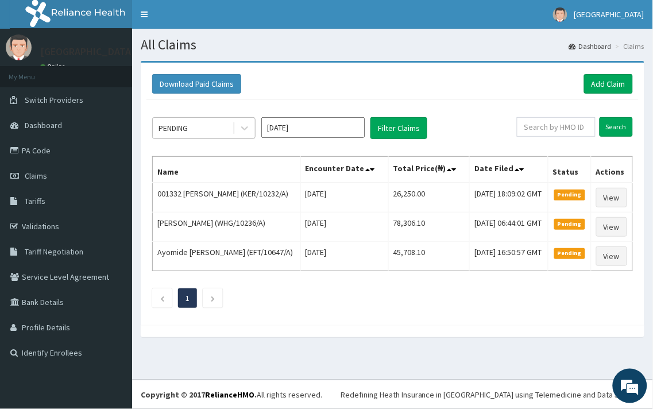
click at [221, 137] on div "PENDING" at bounding box center [193, 128] width 80 height 18
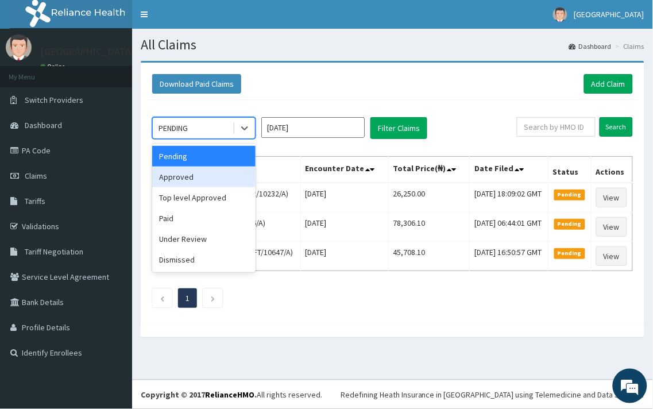
click at [221, 175] on div "Approved" at bounding box center [203, 177] width 103 height 21
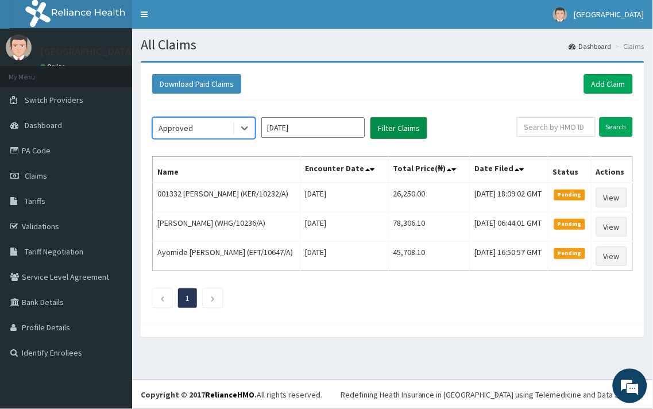
click at [408, 126] on button "Filter Claims" at bounding box center [399, 128] width 57 height 22
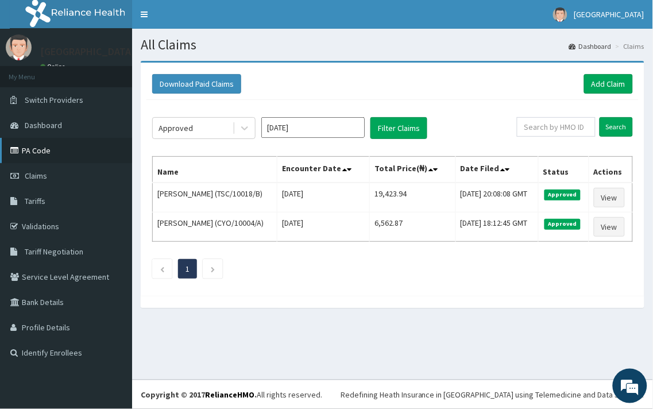
click at [36, 154] on link "PA Code" at bounding box center [66, 150] width 132 height 25
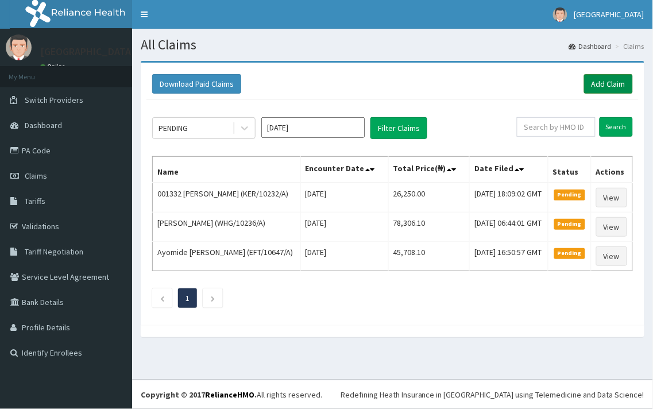
click at [601, 87] on link "Add Claim" at bounding box center [608, 84] width 49 height 20
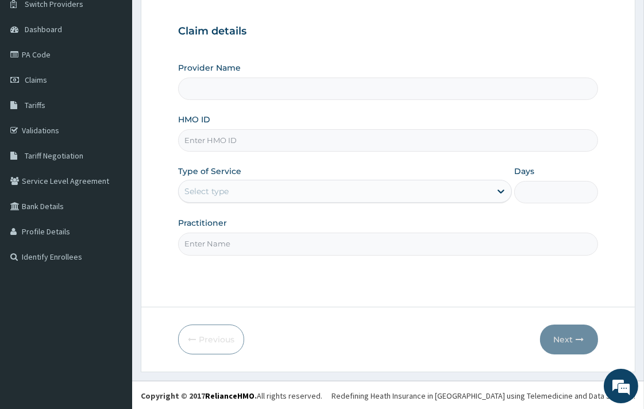
scroll to position [98, 0]
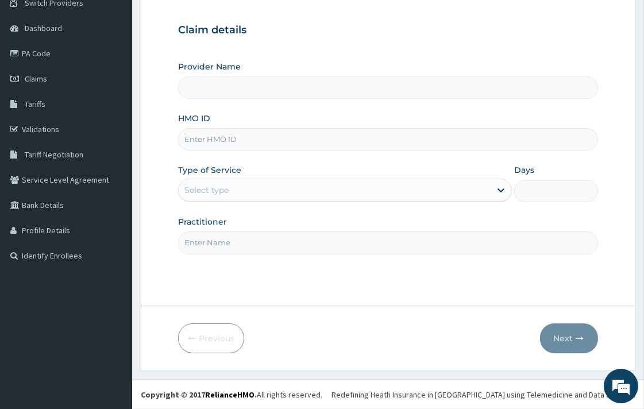
type input "[GEOGRAPHIC_DATA]"
paste input "OPARAEKE KINGSLEY"
type input "O"
paste input "CYO/10004/A"
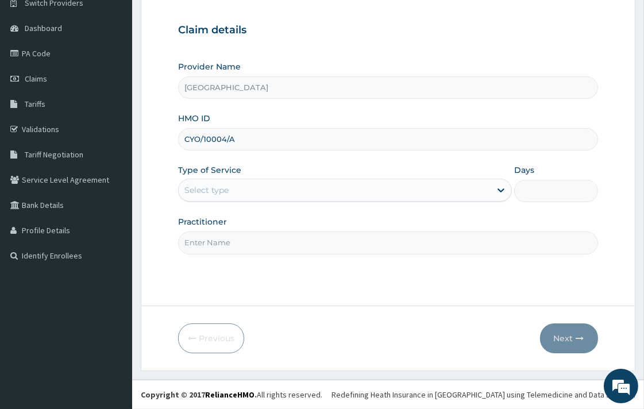
type input "CYO/10004/A"
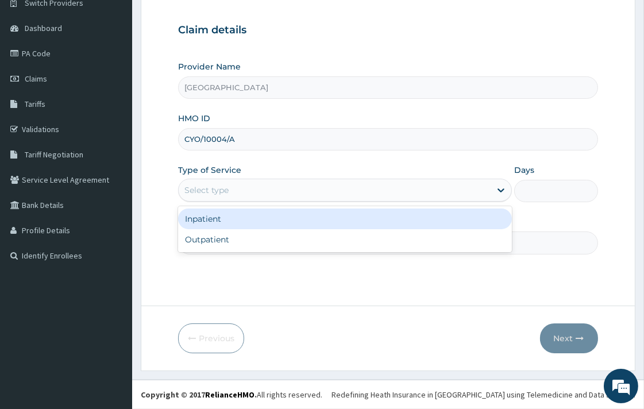
click at [236, 182] on div "Select type" at bounding box center [335, 190] width 312 height 18
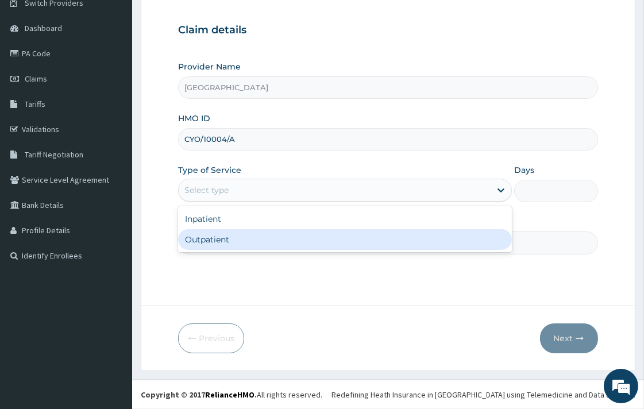
click at [223, 240] on div "Outpatient" at bounding box center [345, 239] width 334 height 21
type input "1"
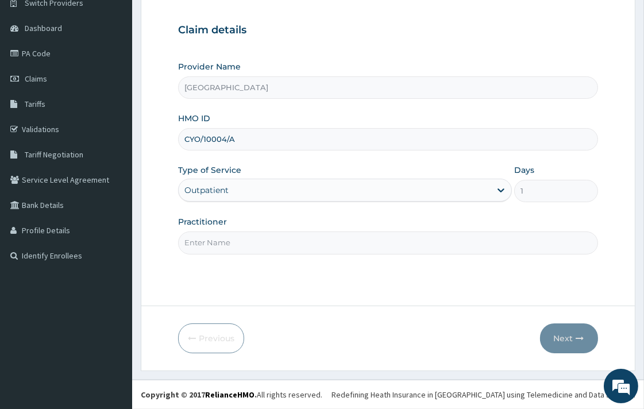
paste input "OPARAEKE KINGSLEY"
click at [185, 243] on input "OPARAEKE KINGSLEY" at bounding box center [387, 243] width 419 height 22
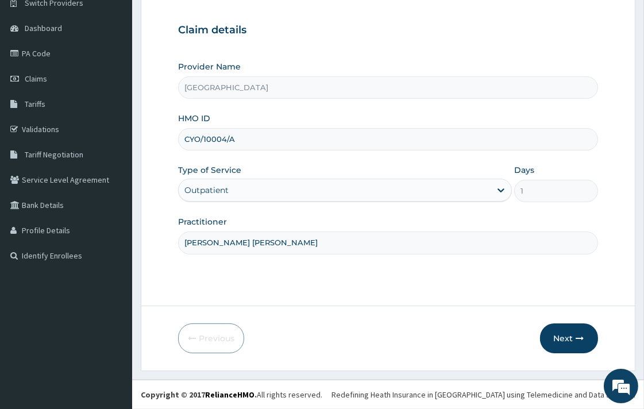
click at [294, 242] on input "[PERSON_NAME] [PERSON_NAME]" at bounding box center [387, 243] width 419 height 22
type input "[PERSON_NAME] [PERSON_NAME]"
click at [566, 331] on button "Next" at bounding box center [569, 338] width 58 height 30
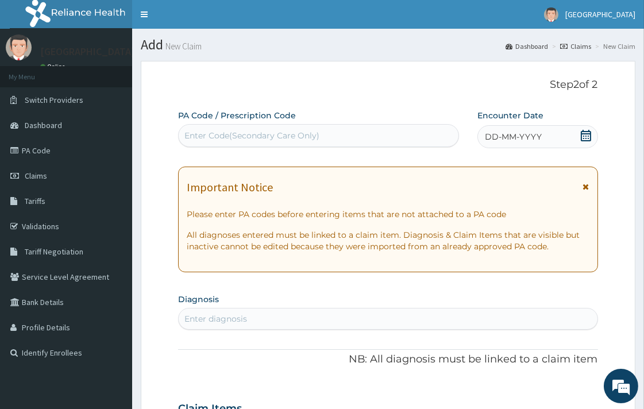
drag, startPoint x: 337, startPoint y: 136, endPoint x: 279, endPoint y: 134, distance: 57.5
click at [279, 134] on div "Enter Code(Secondary Care Only)" at bounding box center [251, 135] width 135 height 11
paste input "PA/E4B33C"
type input "PA/E4B33C"
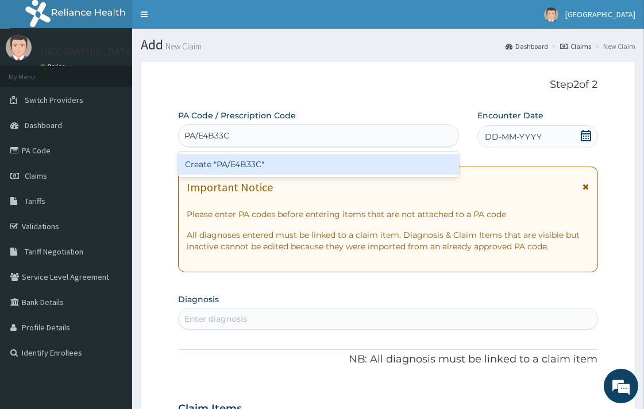
click at [261, 164] on div "Create "PA/E4B33C"" at bounding box center [318, 164] width 281 height 21
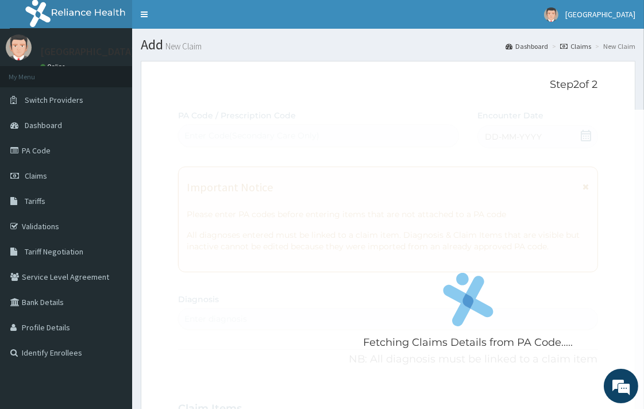
click at [204, 142] on div "Fetching Claims Details from PA Code....." at bounding box center [468, 314] width 580 height 409
click at [243, 134] on div "Fetching Claims Details from PA Code....." at bounding box center [468, 314] width 580 height 409
click at [57, 156] on link "PA Code" at bounding box center [66, 150] width 132 height 25
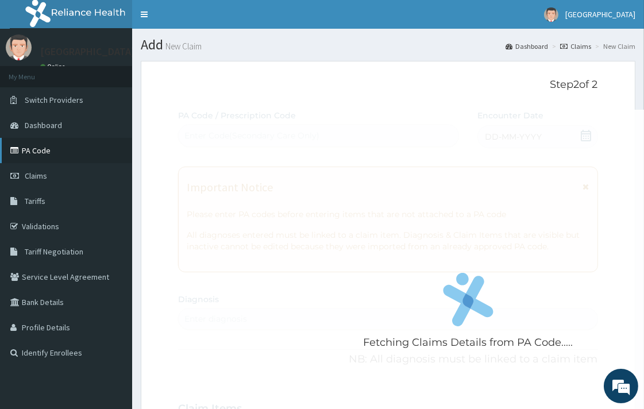
click at [57, 156] on link "PA Code" at bounding box center [66, 150] width 132 height 25
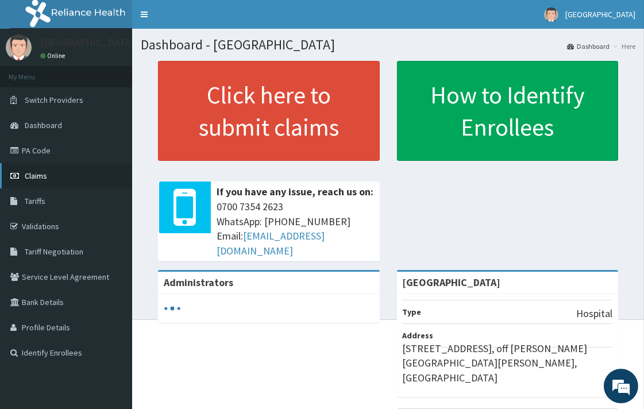
click at [55, 175] on link "Claims" at bounding box center [66, 175] width 132 height 25
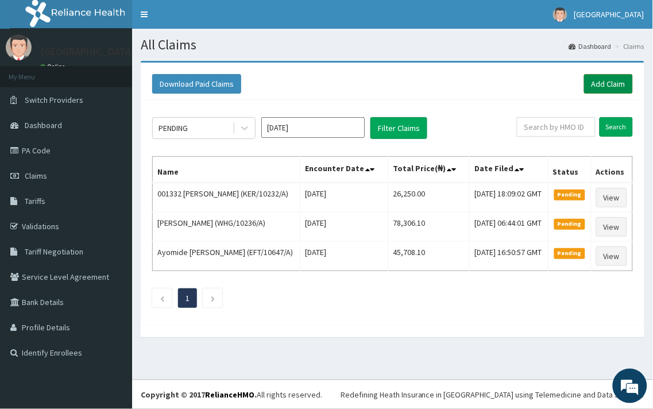
click at [598, 79] on link "Add Claim" at bounding box center [608, 84] width 49 height 20
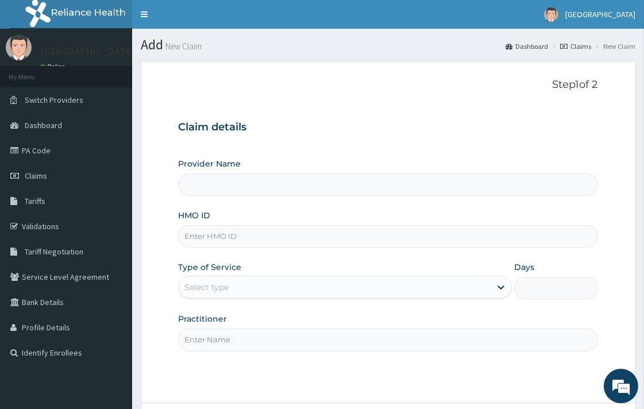
type input "[GEOGRAPHIC_DATA]"
paste input "CYO/10004/A"
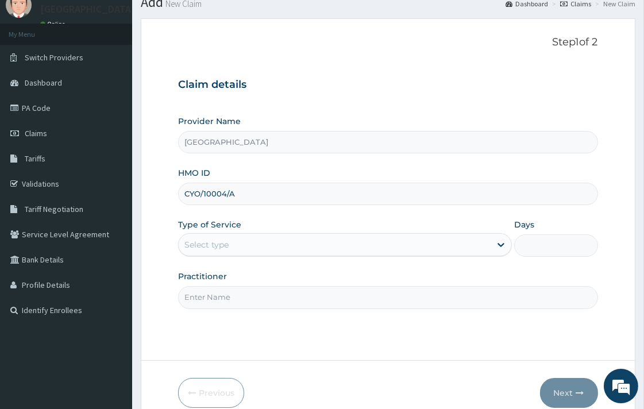
scroll to position [98, 0]
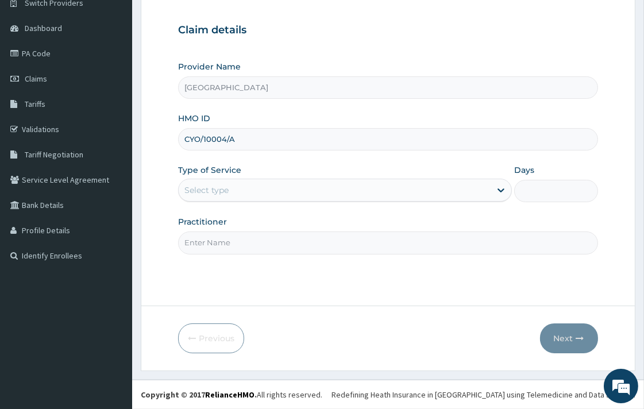
type input "CYO/10004/A"
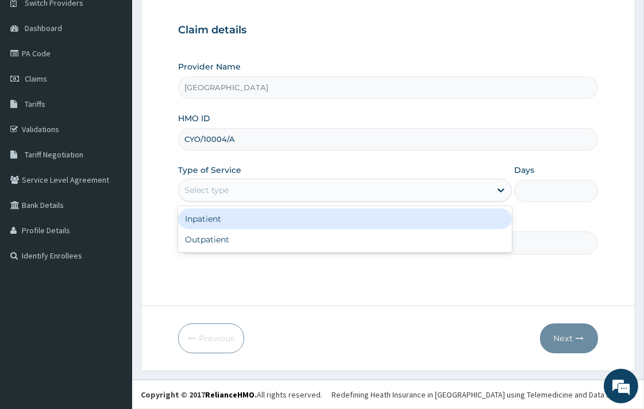
click at [233, 188] on div "Select type" at bounding box center [335, 190] width 312 height 18
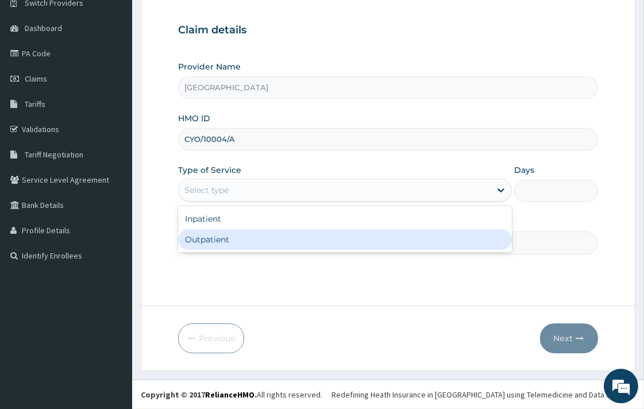
click at [224, 242] on div "Outpatient" at bounding box center [345, 239] width 334 height 21
type input "1"
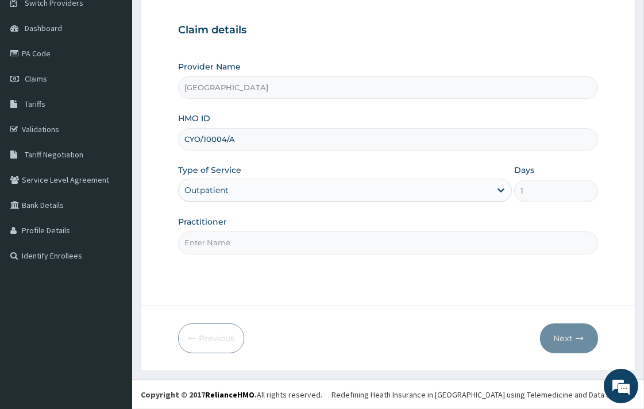
click at [225, 238] on input "Practitioner" at bounding box center [387, 243] width 419 height 22
paste input "OPARAEKE KINGSLEY"
click at [184, 245] on input "OPARAEKE KINGSLEY" at bounding box center [387, 243] width 419 height 22
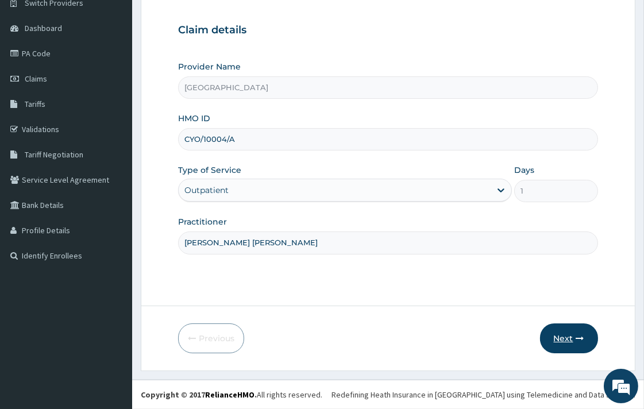
type input "DR. OPARAEKE KINGSLEY"
click at [570, 340] on button "Next" at bounding box center [569, 338] width 58 height 30
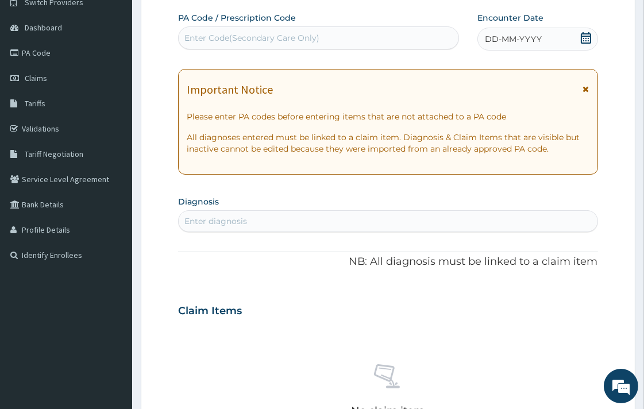
drag, startPoint x: 289, startPoint y: 36, endPoint x: 217, endPoint y: 30, distance: 72.6
click at [217, 30] on div "Enter Code(Secondary Care Only)" at bounding box center [319, 38] width 280 height 18
paste input "PA/E4B33C"
type input "PA/E4B33C"
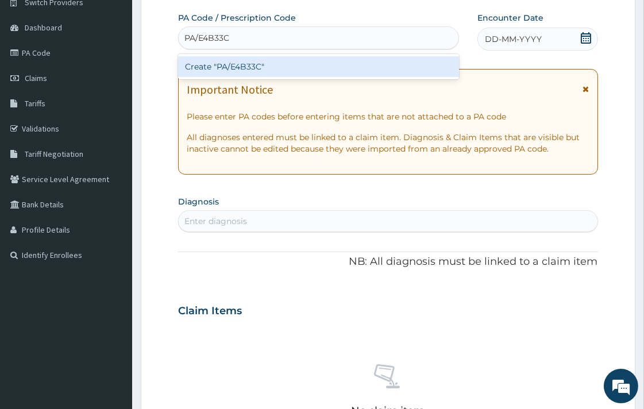
click at [245, 67] on div "Create "PA/E4B33C"" at bounding box center [318, 66] width 281 height 21
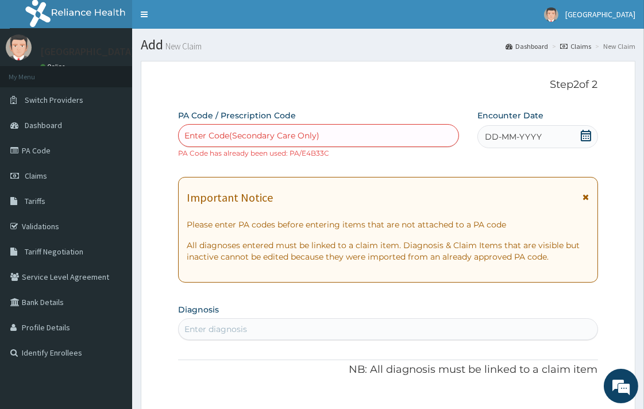
click at [305, 131] on div "Enter Code(Secondary Care Only)" at bounding box center [251, 135] width 135 height 11
paste input "PA/E4B33C"
type input "PA/E4B33C"
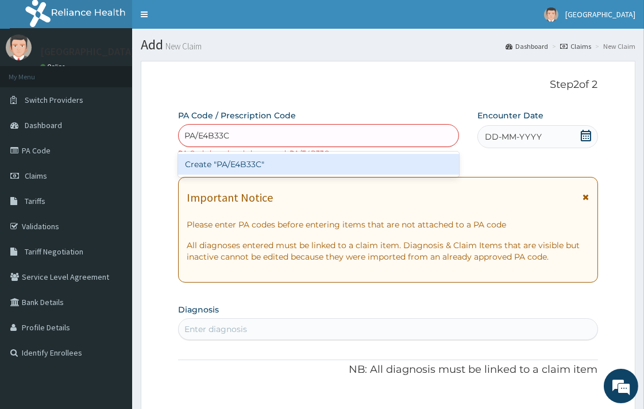
click at [226, 167] on div "Create "PA/E4B33C"" at bounding box center [318, 164] width 281 height 21
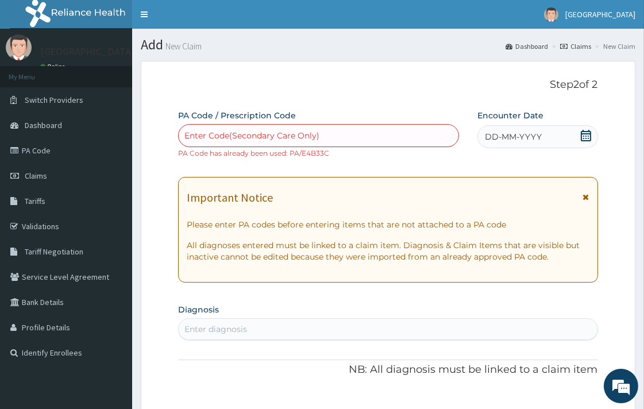
drag, startPoint x: 237, startPoint y: 134, endPoint x: 218, endPoint y: 134, distance: 18.4
click at [218, 134] on div "Enter Code(Secondary Care Only)" at bounding box center [251, 135] width 135 height 11
paste input "PA/E4B33C"
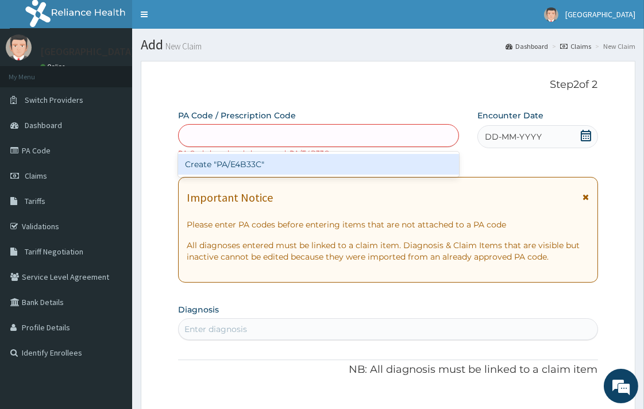
type input "PA/E4B33C"
click at [185, 134] on input "PA/E4B33C" at bounding box center [207, 135] width 47 height 11
click at [236, 161] on div "Create "PA/E4B33C"" at bounding box center [318, 164] width 281 height 21
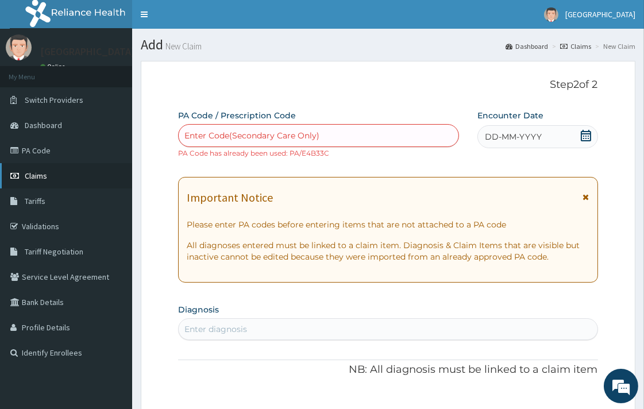
click at [53, 177] on link "Claims" at bounding box center [66, 175] width 132 height 25
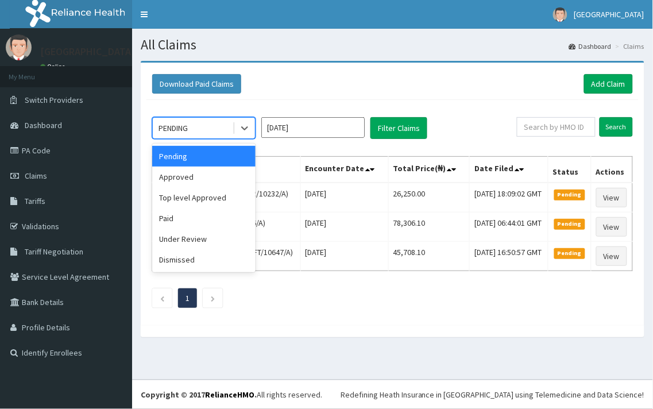
click at [209, 129] on div "PENDING" at bounding box center [193, 128] width 80 height 18
click at [194, 176] on div "Approved" at bounding box center [203, 177] width 103 height 21
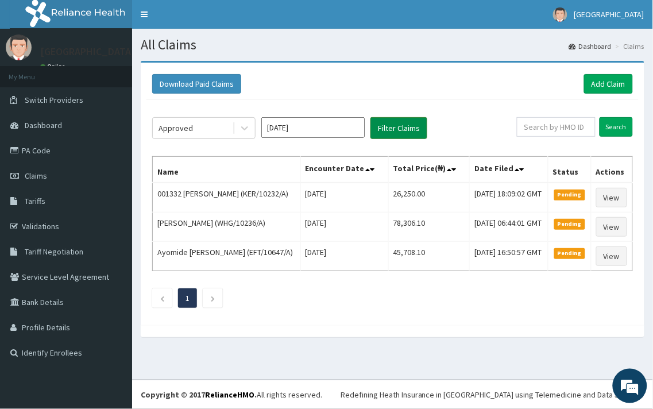
click at [409, 125] on button "Filter Claims" at bounding box center [399, 128] width 57 height 22
